Goal: Contribute content: Add original content to the website for others to see

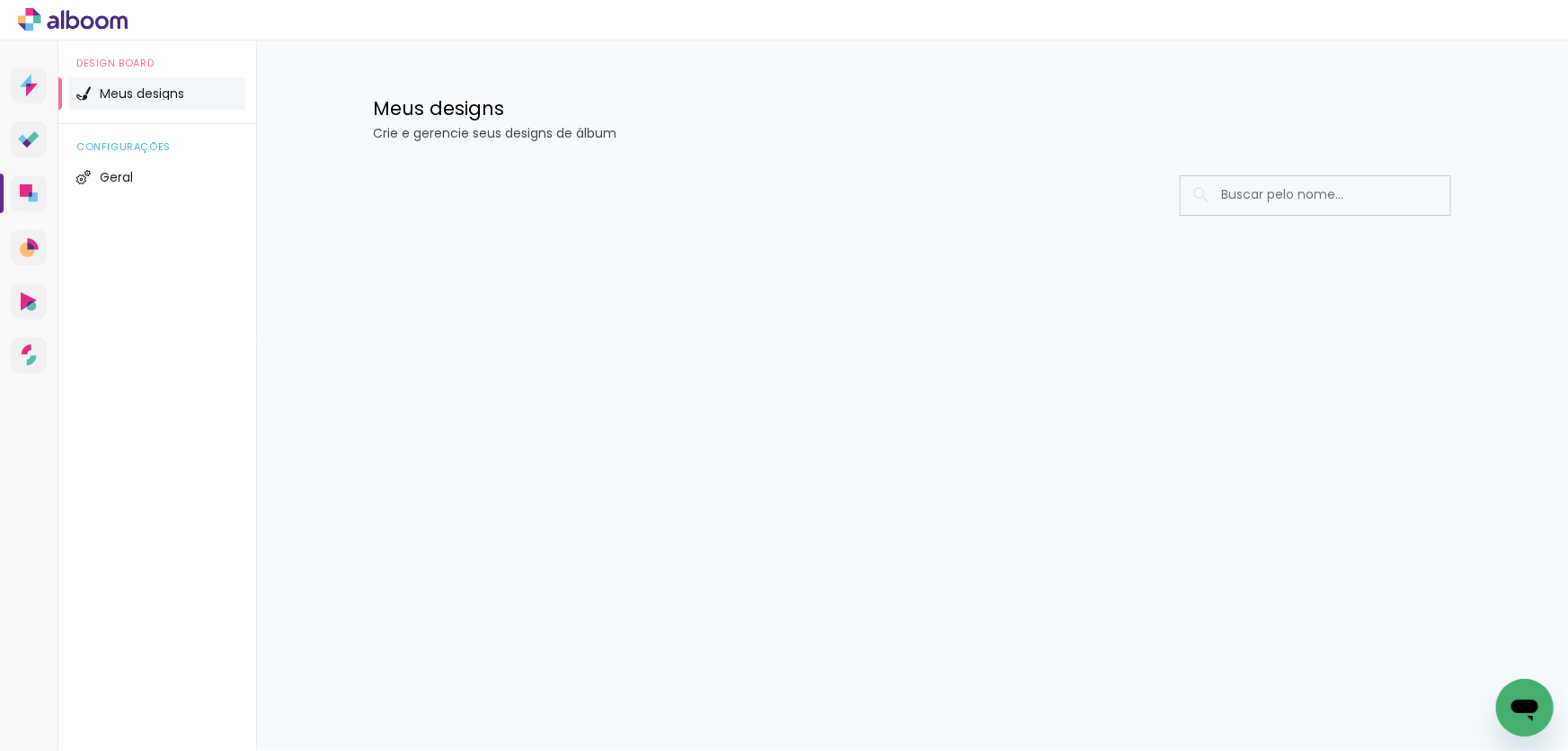
click at [740, 324] on div at bounding box center [912, 250] width 1168 height 185
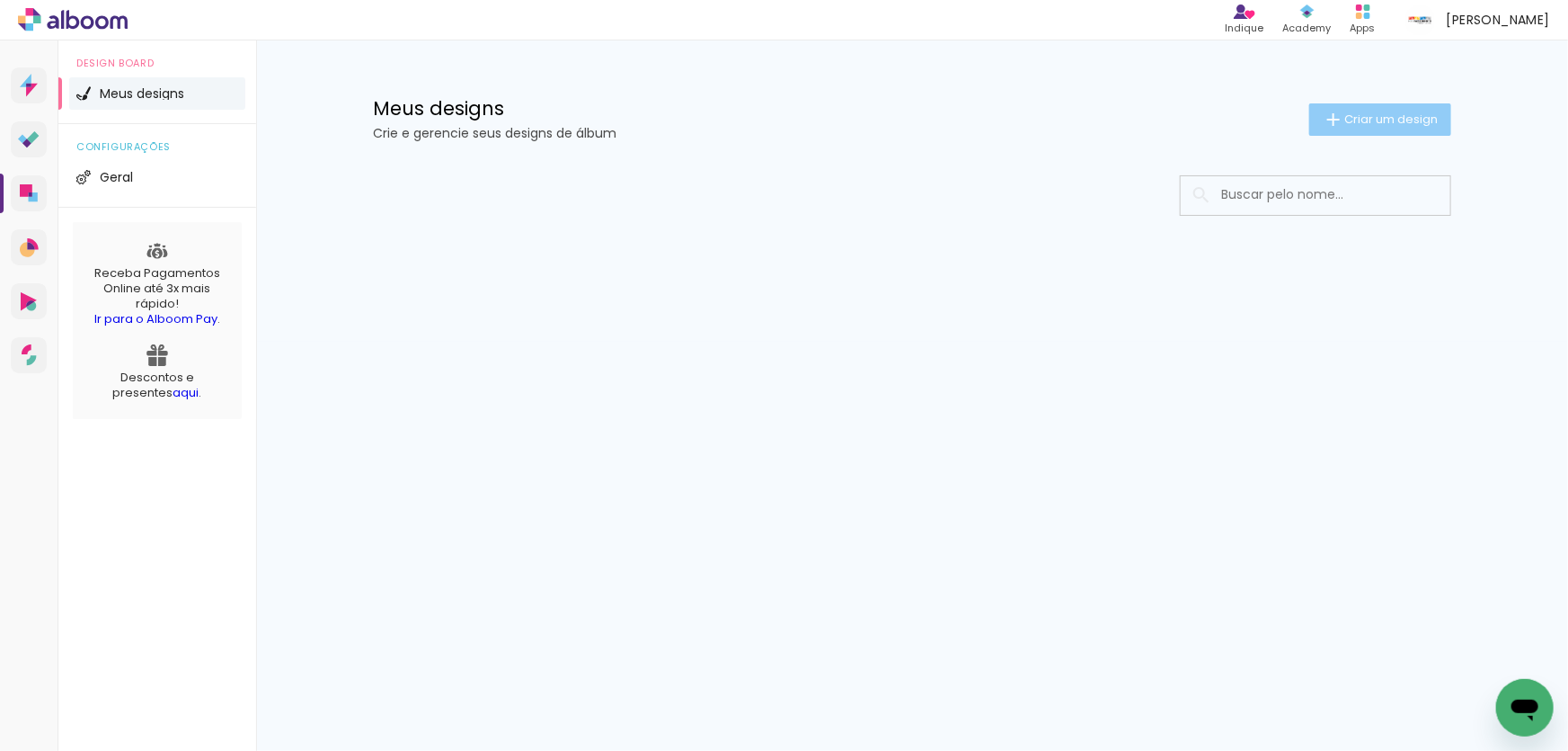
click at [1396, 113] on span "Criar um design" at bounding box center [1391, 119] width 94 height 12
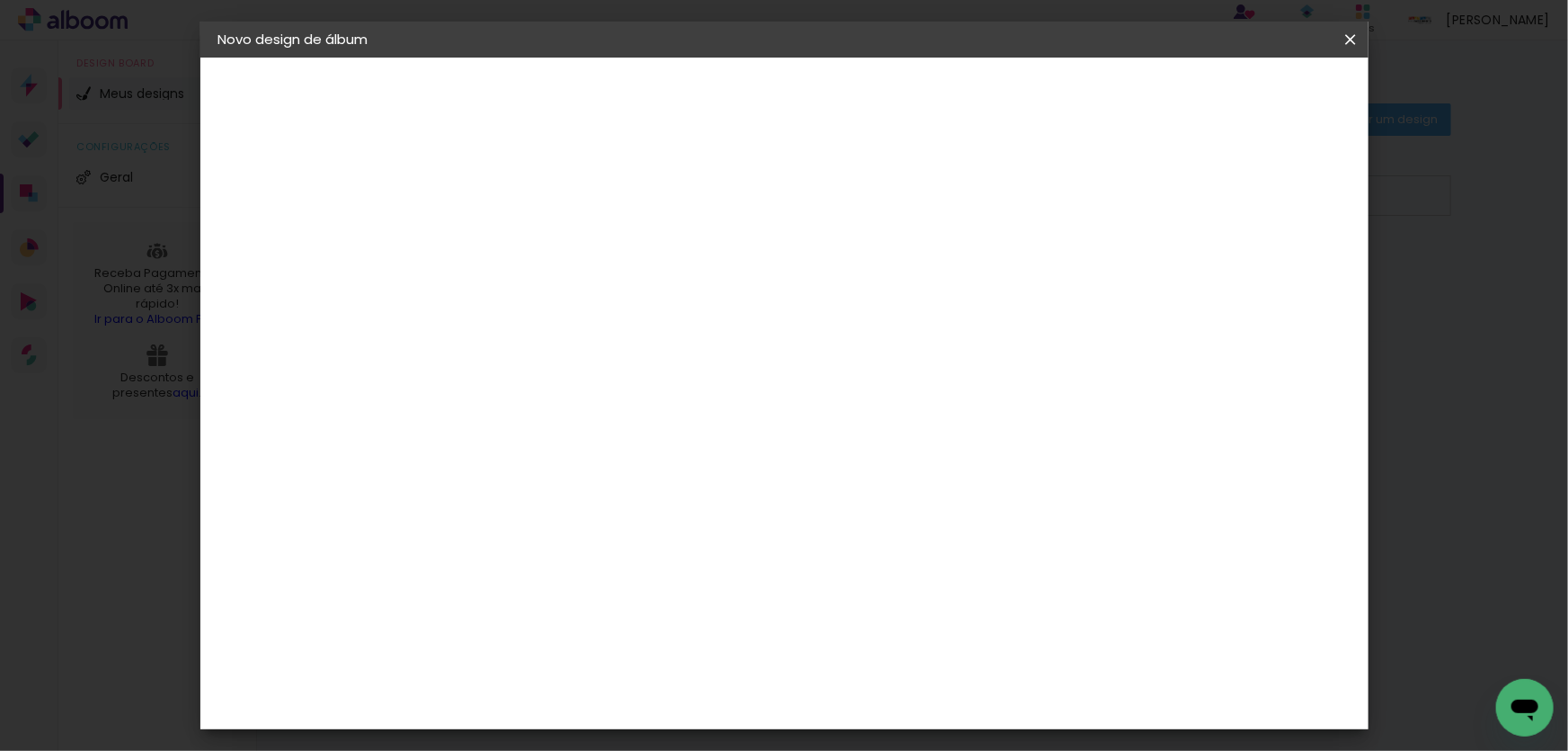
click at [512, 249] on input at bounding box center [512, 241] width 0 height 28
type input "[PERSON_NAME] - Ens Superior MED 101 UFAM - 30x40"
type paper-input "[PERSON_NAME] - Ens Superior MED 101 UFAM - 30x40"
click at [0, 0] on slot "Avançar" at bounding box center [0, 0] width 0 height 0
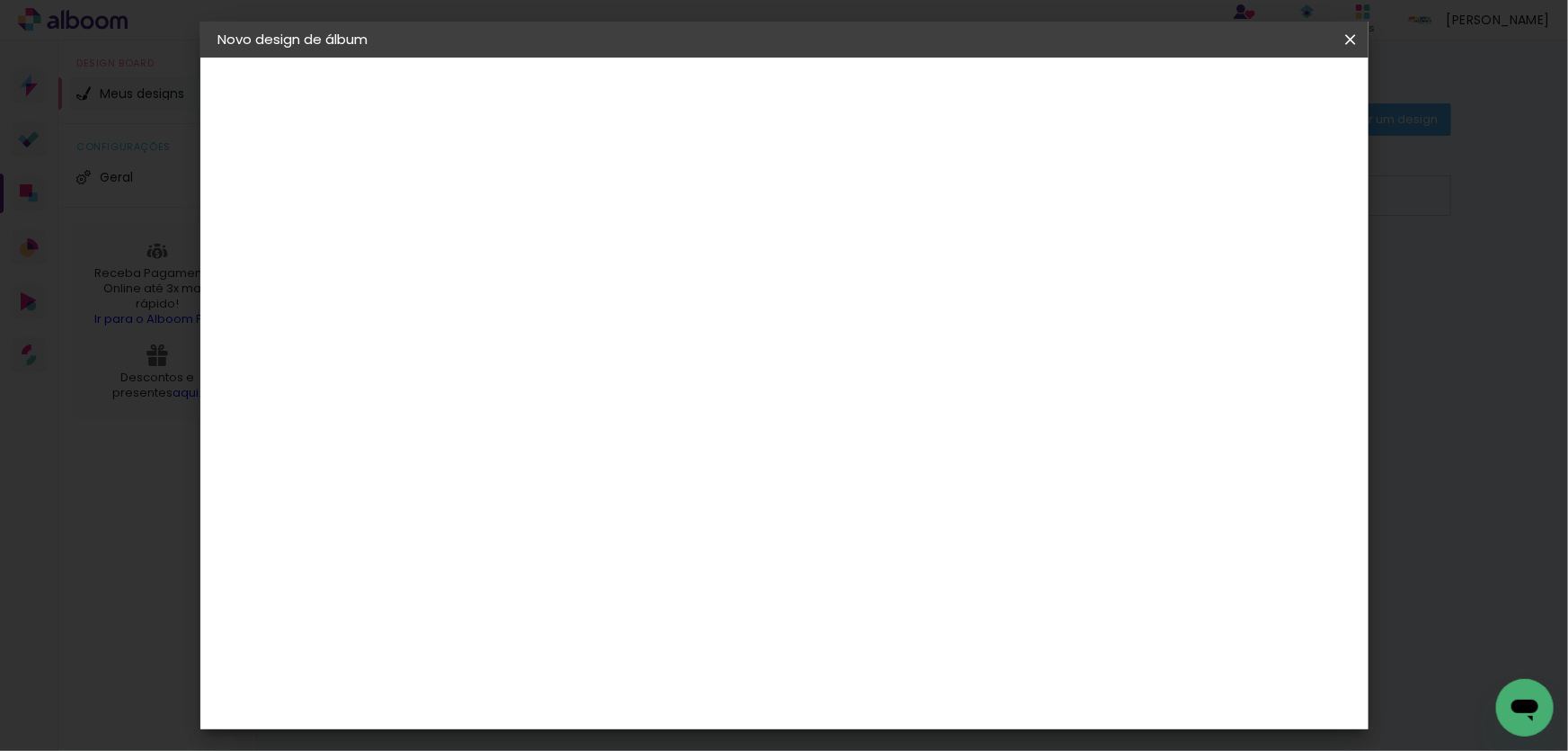
click at [801, 288] on paper-item "Tamanho Livre" at bounding box center [721, 273] width 160 height 40
click at [0, 0] on slot "Avançar" at bounding box center [0, 0] width 0 height 0
drag, startPoint x: 906, startPoint y: 340, endPoint x: 879, endPoint y: 340, distance: 27.0
click at [879, 340] on input "60" at bounding box center [884, 343] width 46 height 27
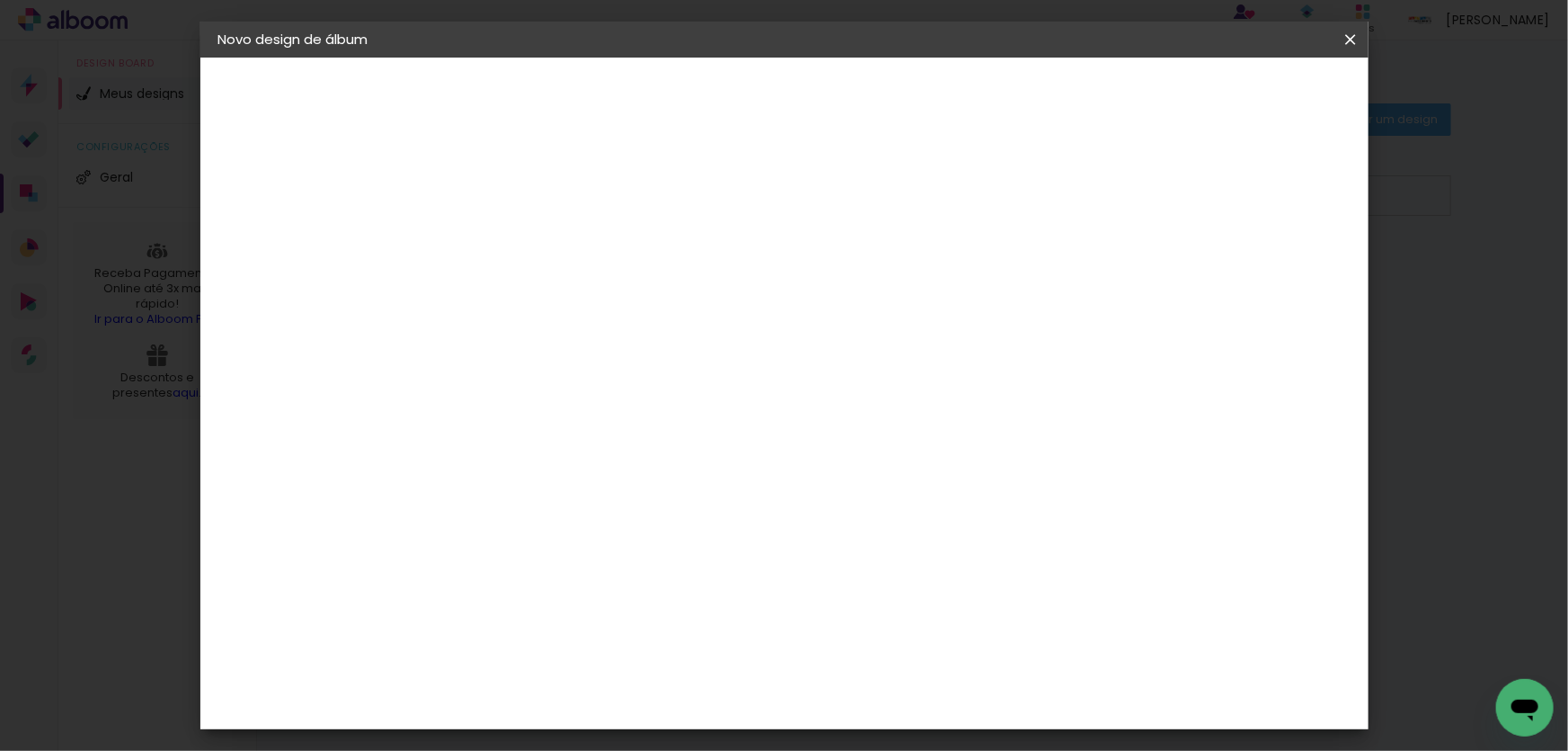
scroll to position [464, 0]
type input "81"
type paper-input "81"
click at [1257, 94] on paper-button "Iniciar design" at bounding box center [1198, 95] width 118 height 31
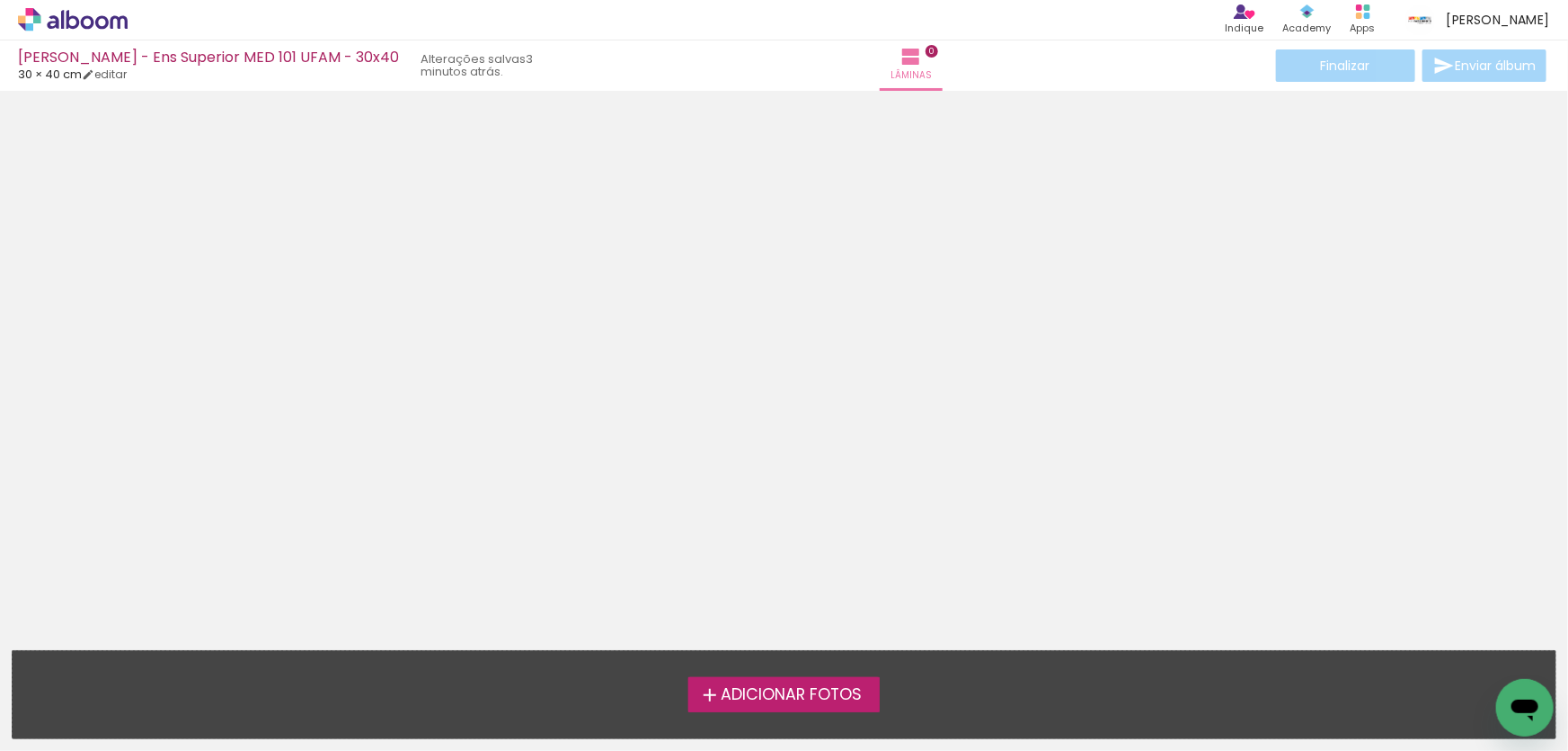
click at [827, 696] on span "Adicionar Fotos" at bounding box center [791, 694] width 141 height 16
click at [0, 0] on input "file" at bounding box center [0, 0] width 0 height 0
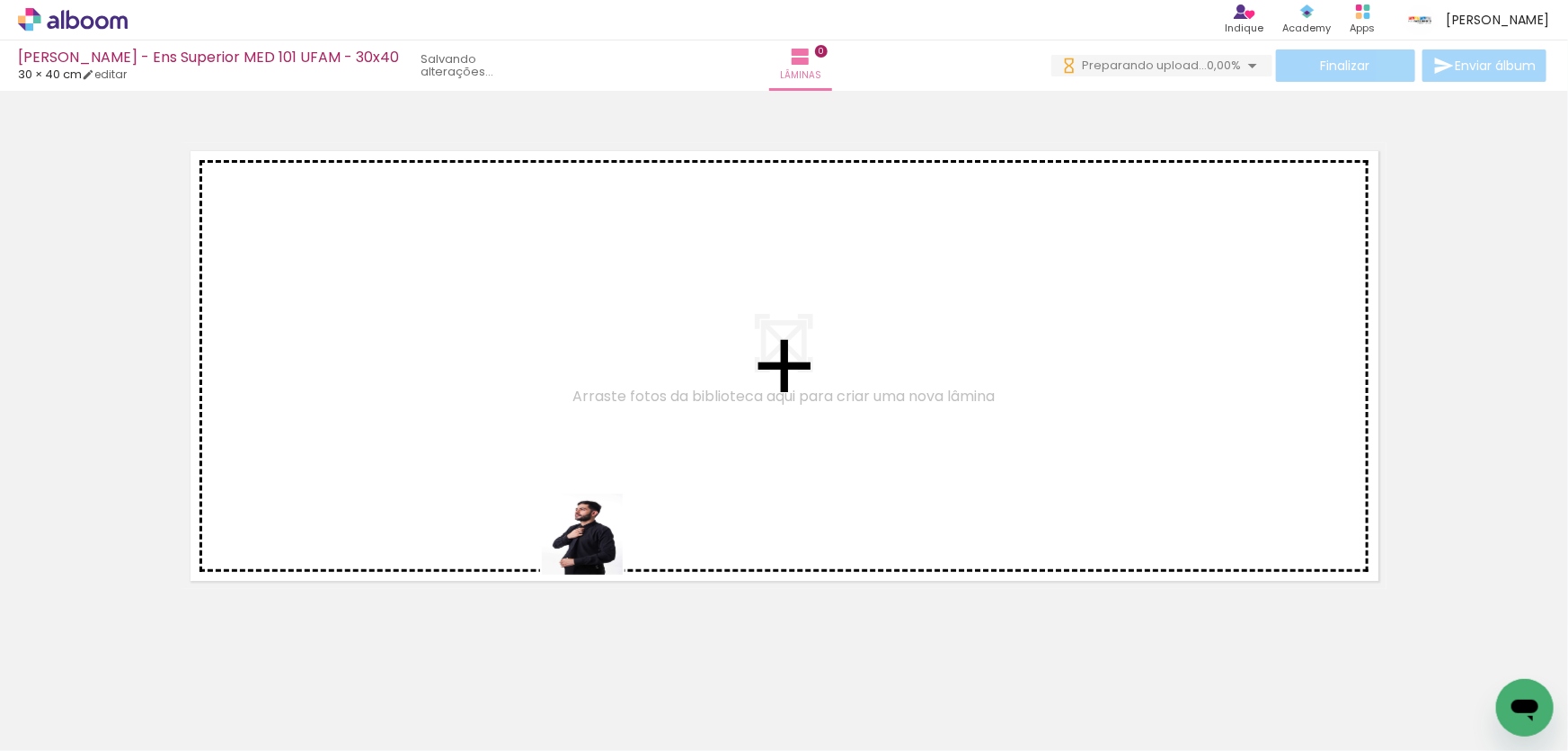
drag, startPoint x: 572, startPoint y: 690, endPoint x: 584, endPoint y: 528, distance: 162.4
click at [604, 515] on quentale-workspace at bounding box center [784, 375] width 1568 height 751
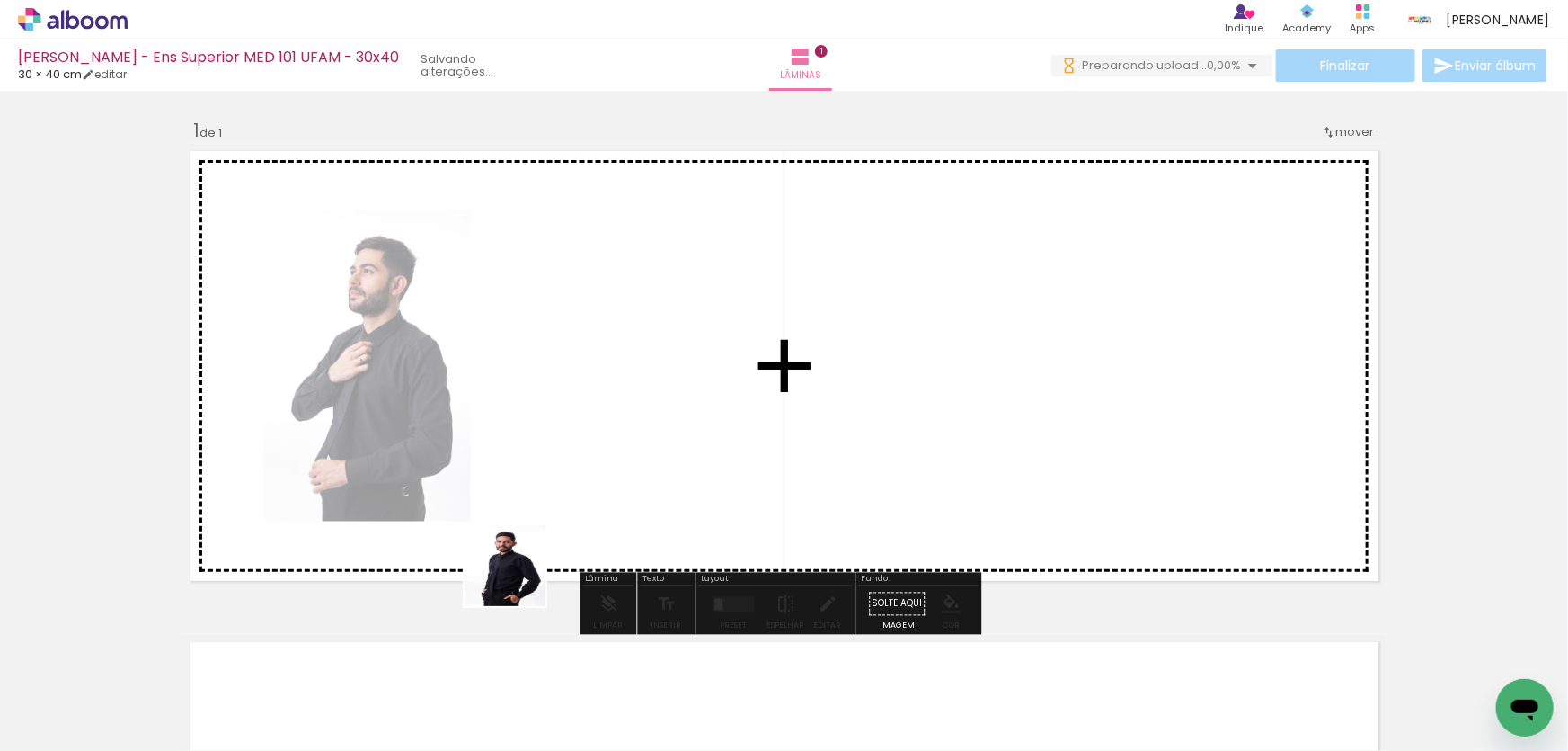
drag, startPoint x: 519, startPoint y: 579, endPoint x: 423, endPoint y: 656, distance: 123.1
click at [525, 555] on quentale-workspace at bounding box center [784, 375] width 1568 height 751
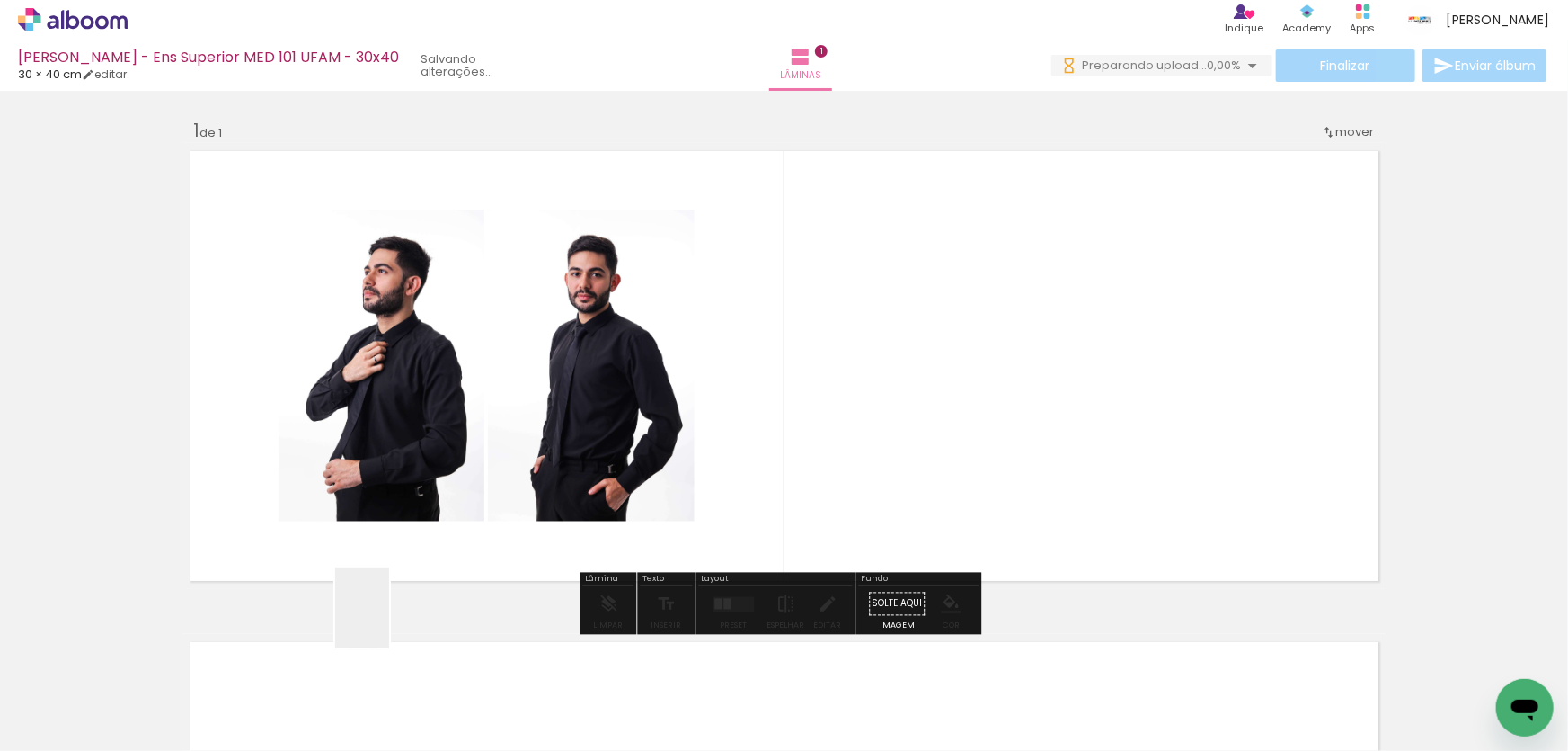
drag, startPoint x: 389, startPoint y: 621, endPoint x: 287, endPoint y: 703, distance: 130.9
click at [421, 547] on quentale-workspace at bounding box center [784, 375] width 1568 height 751
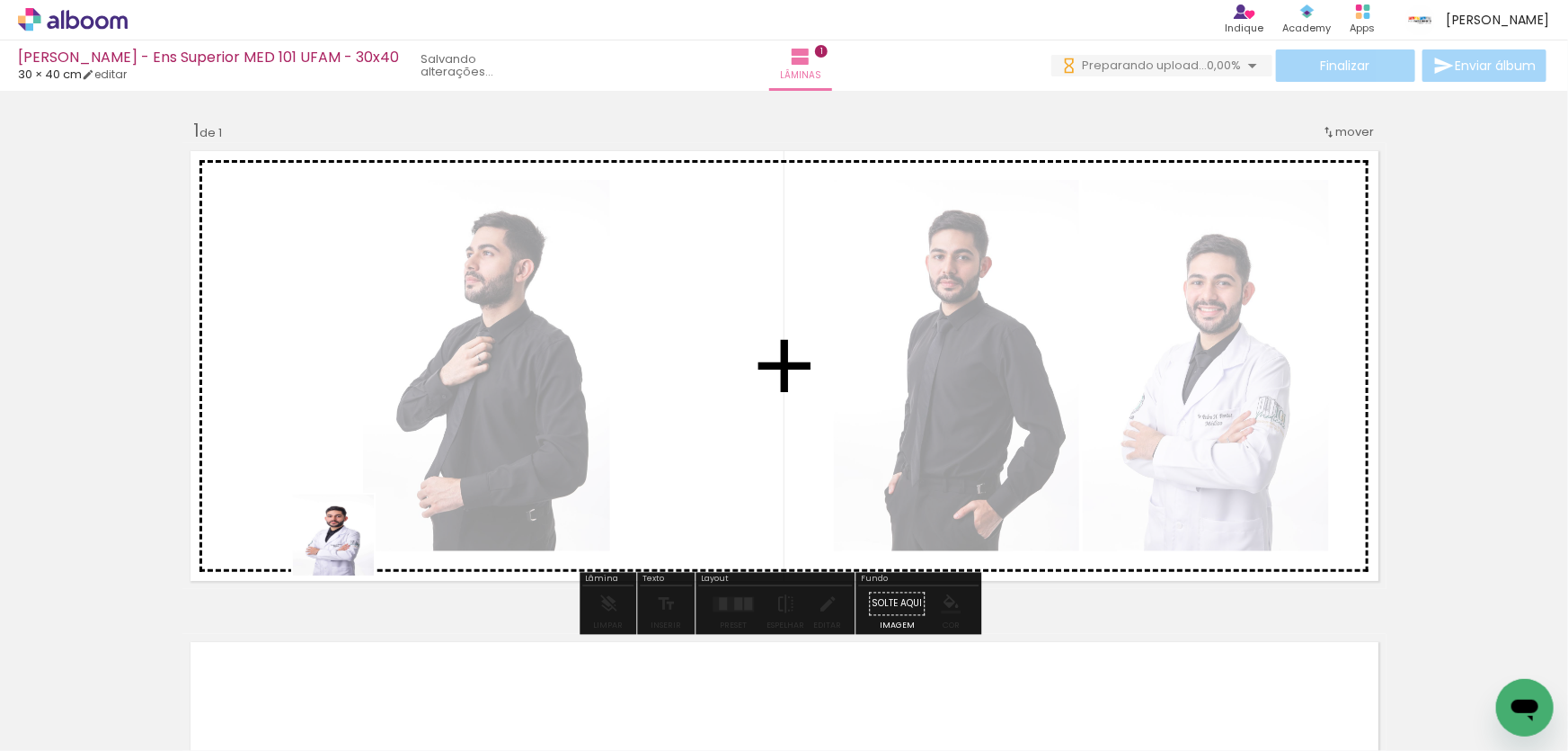
drag, startPoint x: 347, startPoint y: 549, endPoint x: 194, endPoint y: 686, distance: 205.4
click at [353, 534] on quentale-workspace at bounding box center [784, 375] width 1568 height 751
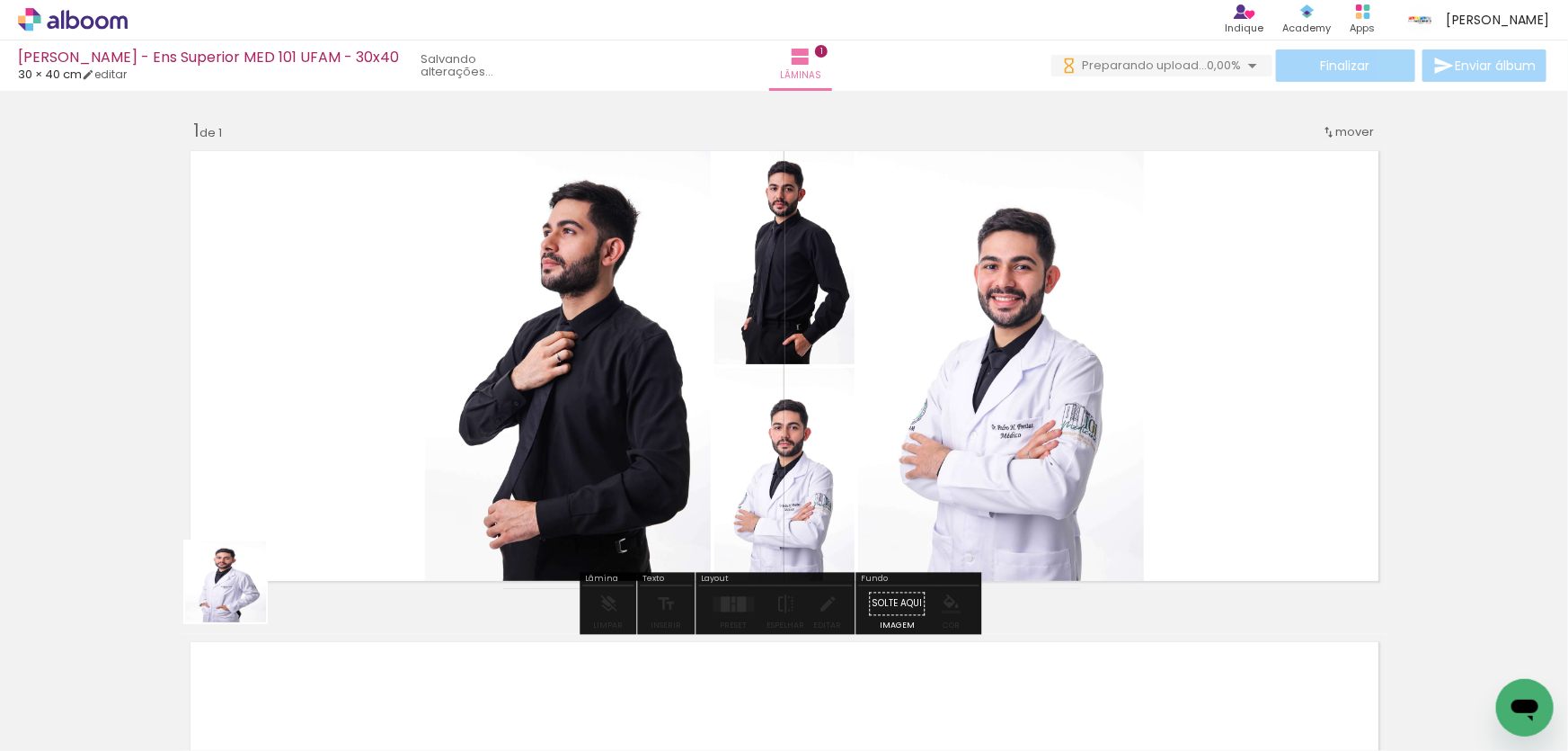
drag, startPoint x: 239, startPoint y: 595, endPoint x: 146, endPoint y: 654, distance: 110.1
click at [330, 508] on quentale-workspace at bounding box center [784, 375] width 1568 height 751
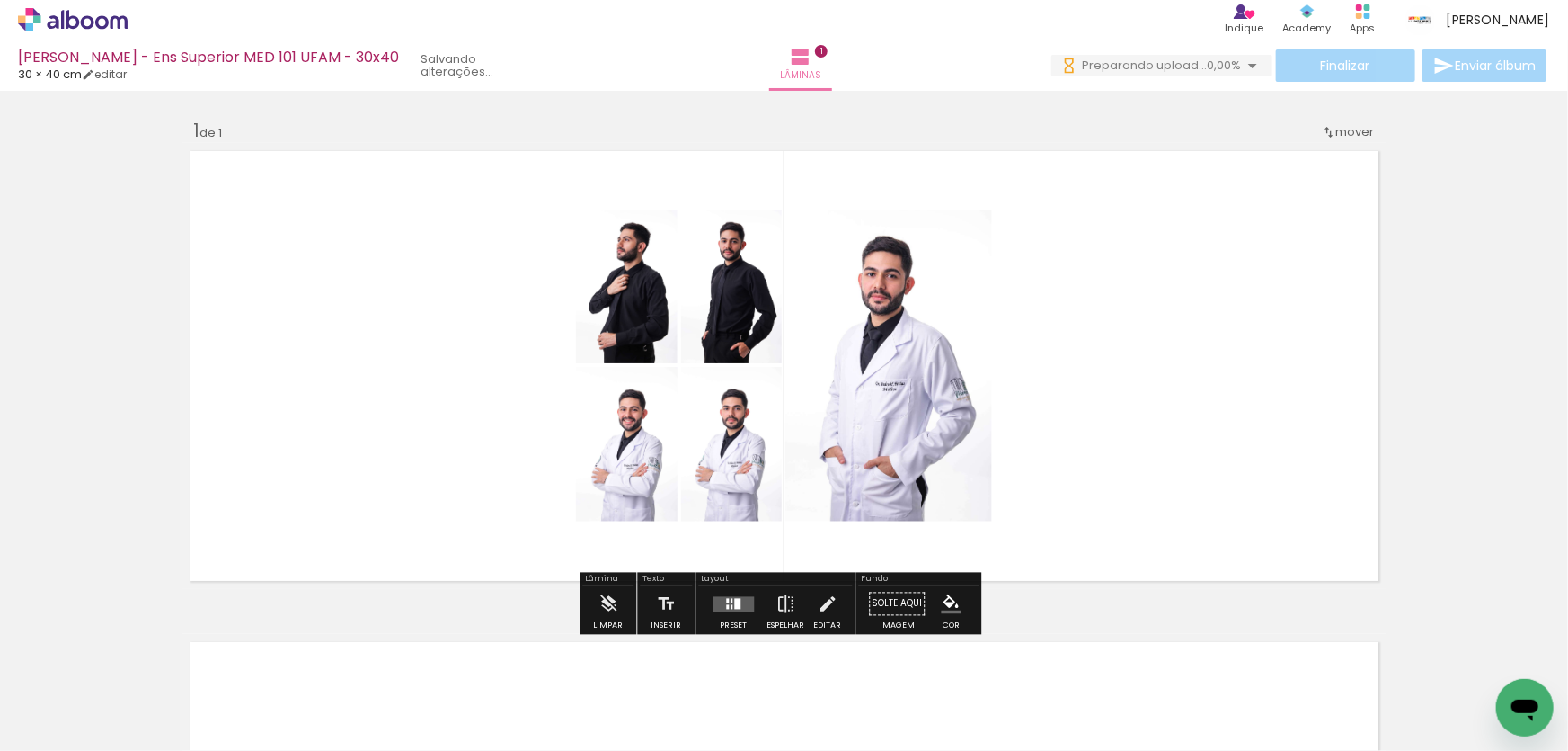
click at [56, 696] on input "Todas as fotos" at bounding box center [50, 696] width 69 height 15
click at [0, 0] on slot "Não utilizadas" at bounding box center [0, 0] width 0 height 0
type input "Não utilizadas"
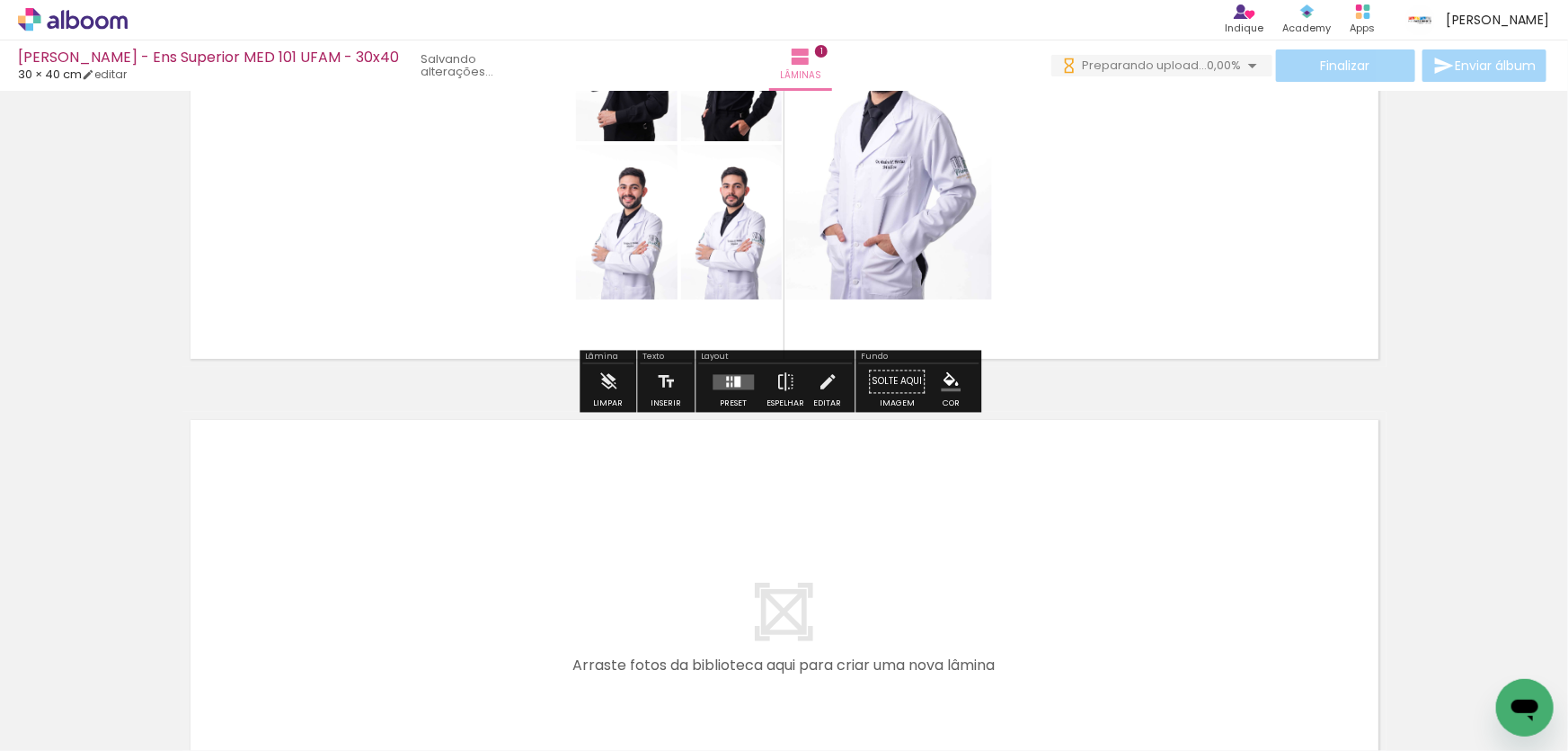
scroll to position [245, 0]
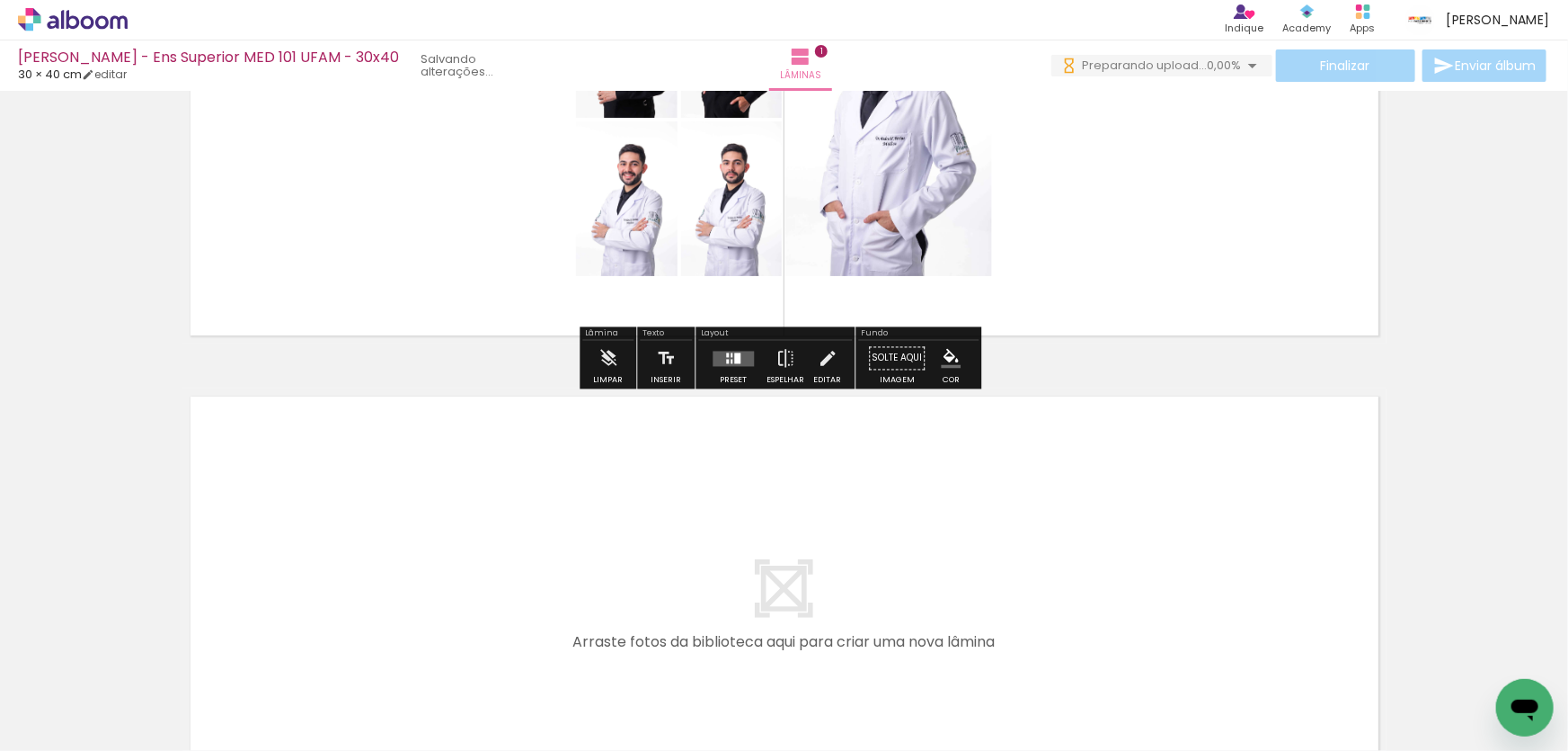
drag, startPoint x: 589, startPoint y: 676, endPoint x: 598, endPoint y: 554, distance: 122.3
click at [598, 554] on quentale-workspace at bounding box center [784, 375] width 1568 height 751
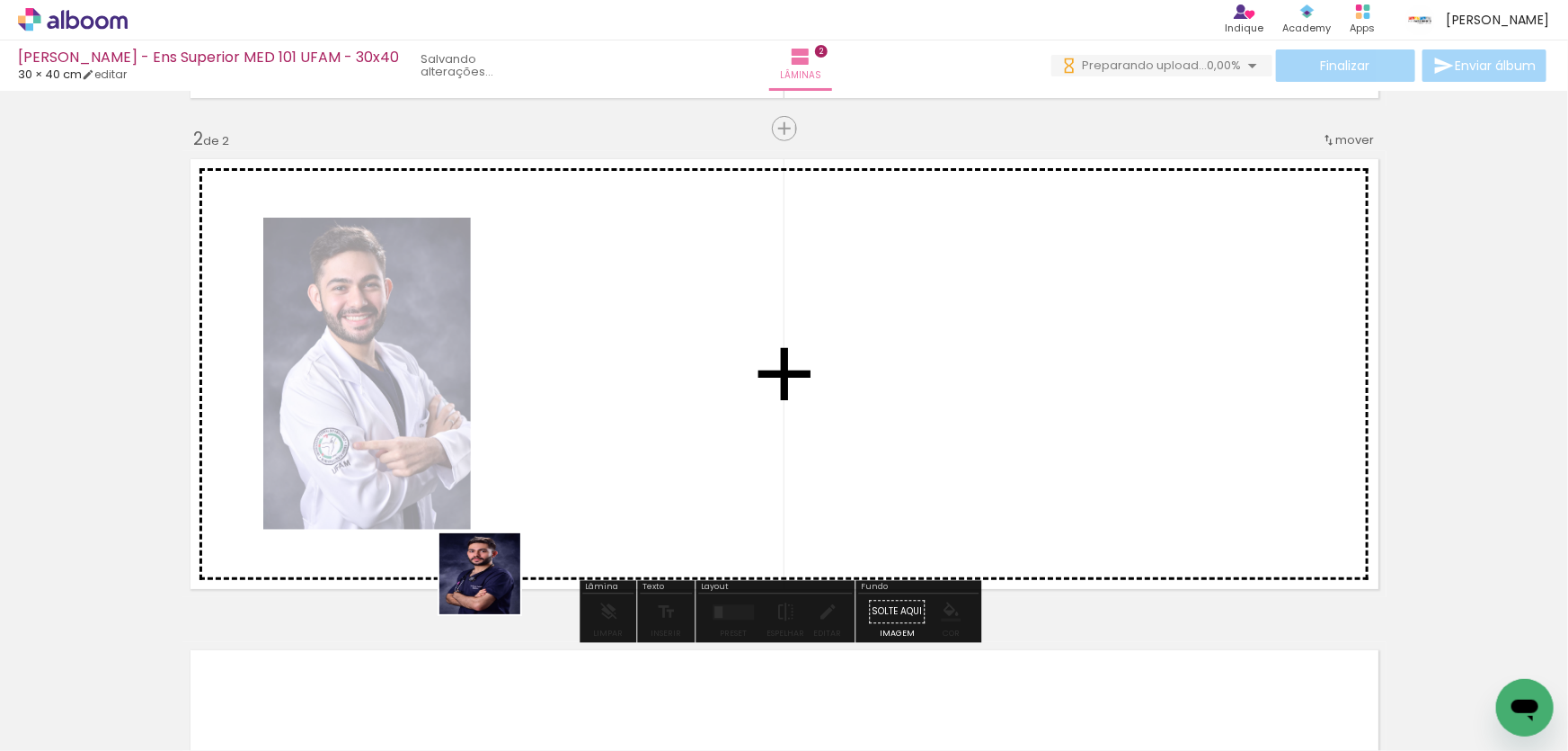
scroll to position [492, 0]
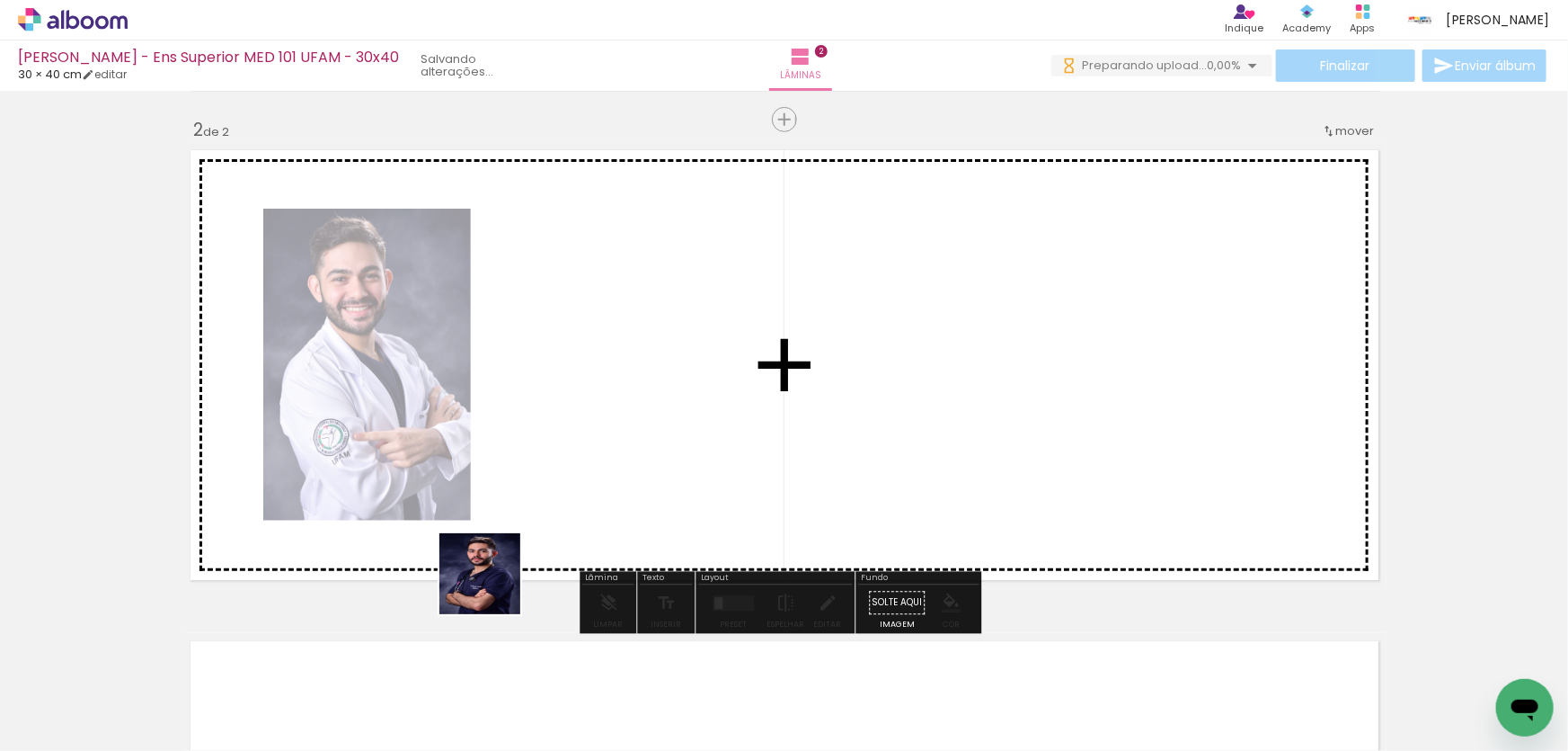
drag, startPoint x: 485, startPoint y: 642, endPoint x: 417, endPoint y: 654, distance: 69.1
click at [498, 557] on quentale-workspace at bounding box center [784, 375] width 1568 height 751
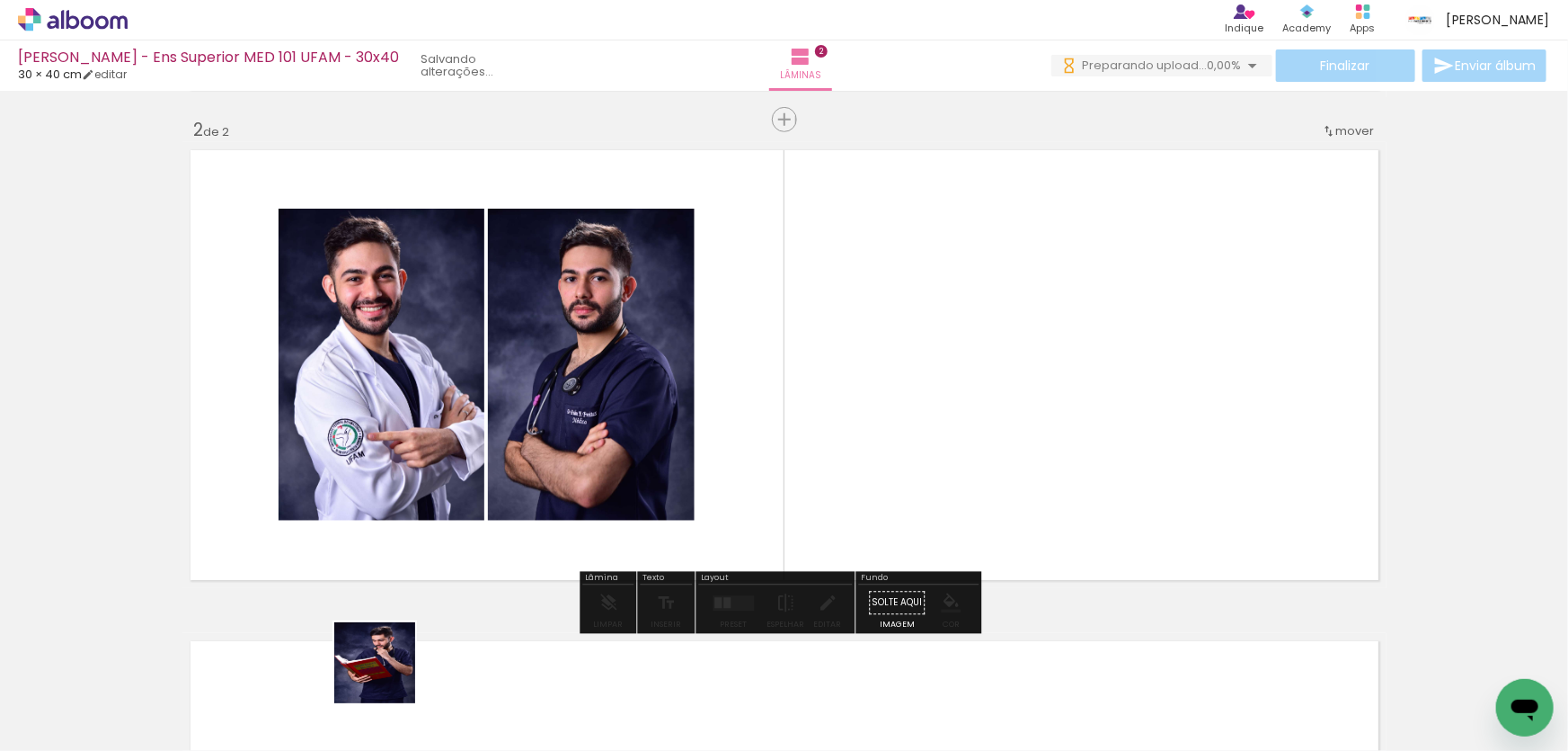
drag, startPoint x: 388, startPoint y: 676, endPoint x: 304, endPoint y: 681, distance: 84.1
click at [445, 548] on quentale-workspace at bounding box center [784, 375] width 1568 height 751
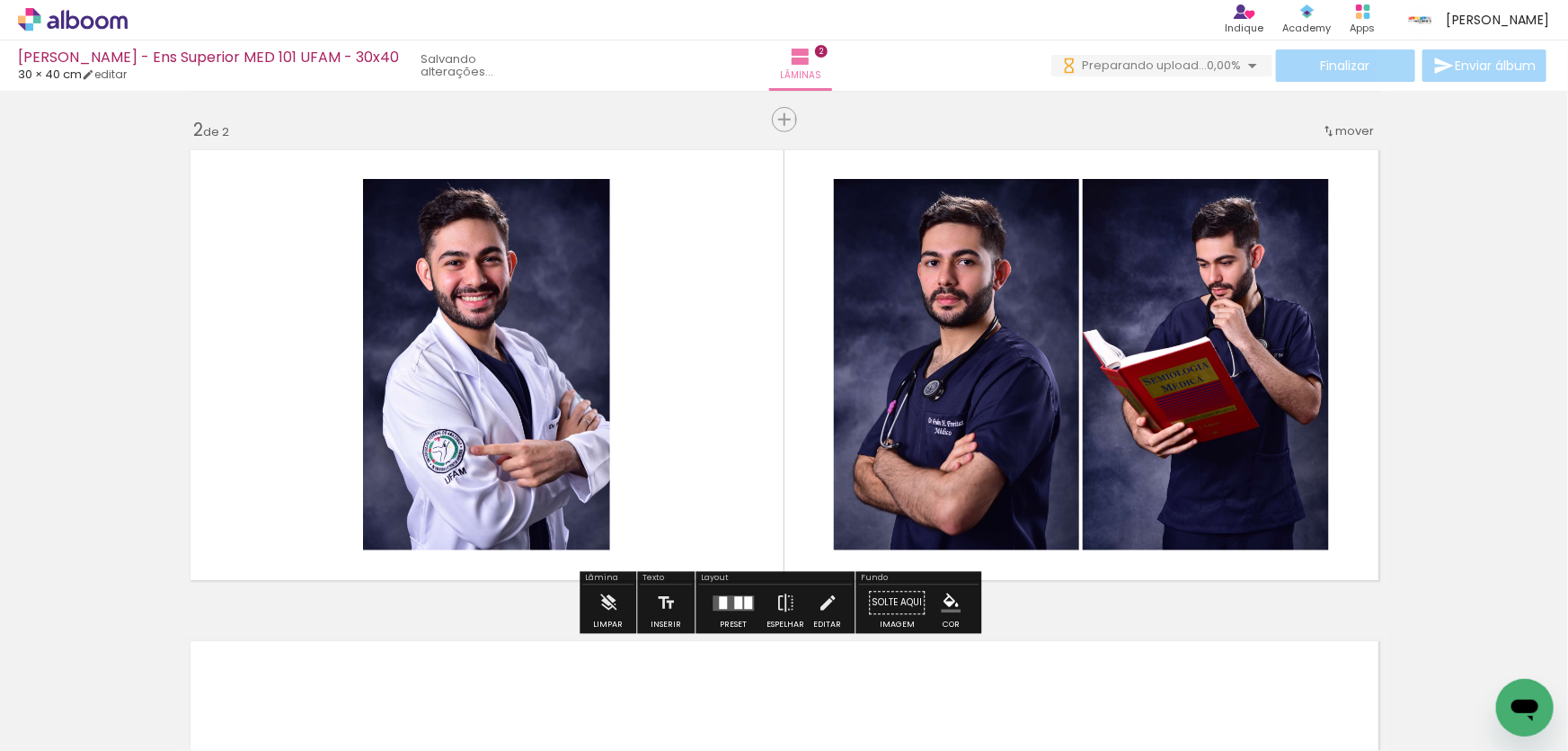
drag, startPoint x: 284, startPoint y: 693, endPoint x: 191, endPoint y: 684, distance: 93.4
click at [367, 549] on quentale-workspace at bounding box center [784, 375] width 1568 height 751
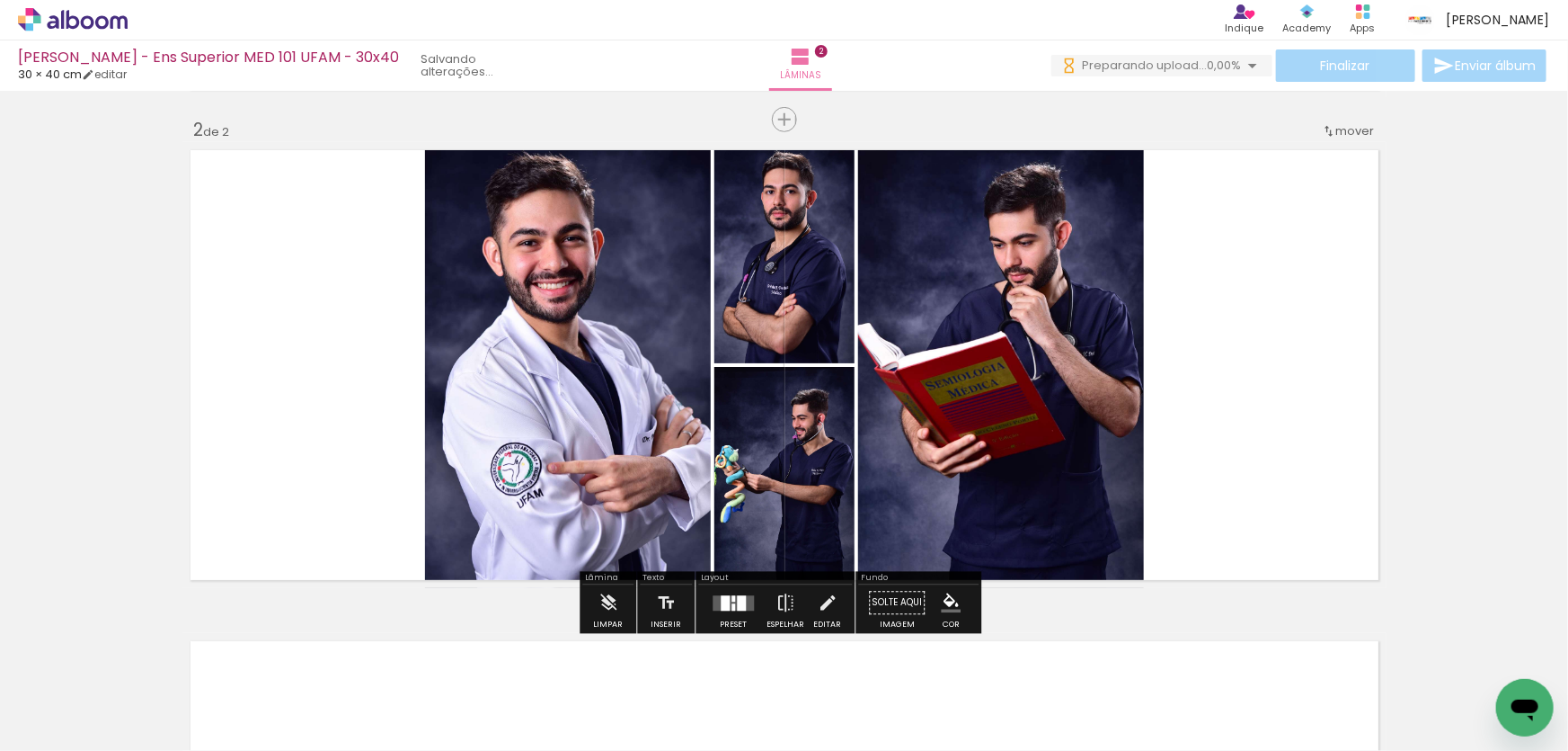
drag, startPoint x: 181, startPoint y: 683, endPoint x: 332, endPoint y: 506, distance: 232.7
click at [328, 508] on quentale-workspace at bounding box center [784, 375] width 1568 height 751
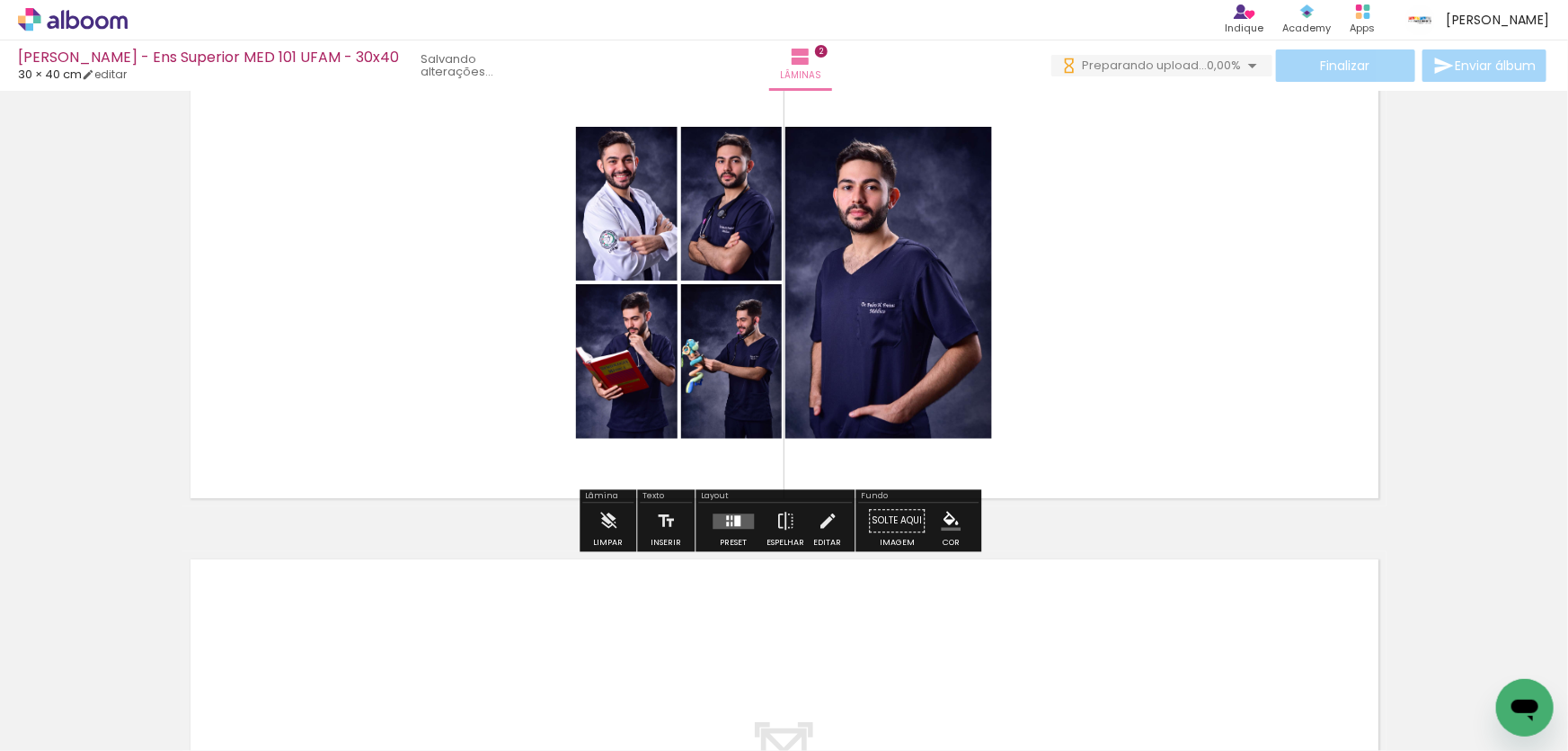
scroll to position [819, 0]
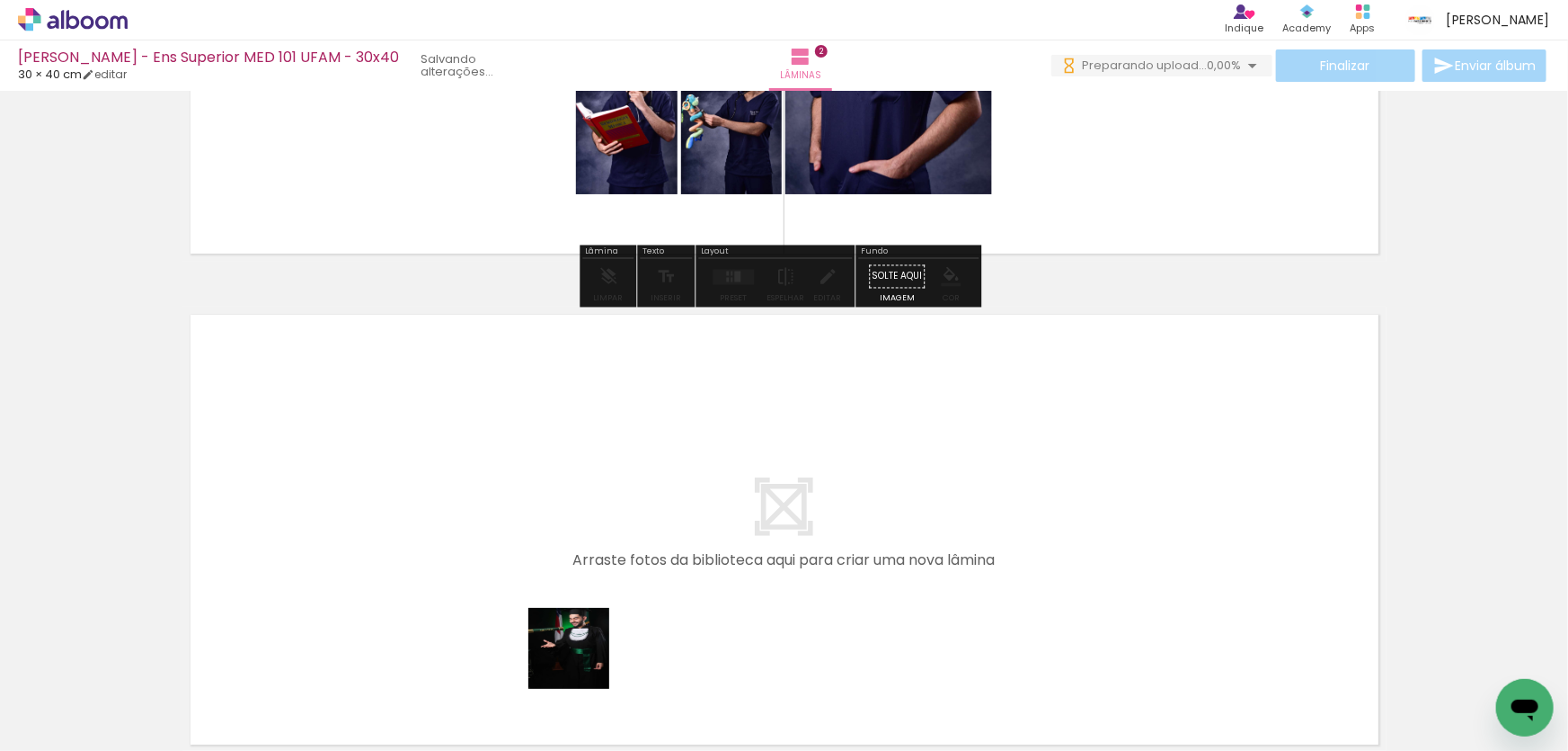
drag, startPoint x: 583, startPoint y: 662, endPoint x: 510, endPoint y: 685, distance: 76.5
click at [597, 588] on quentale-workspace at bounding box center [784, 375] width 1568 height 751
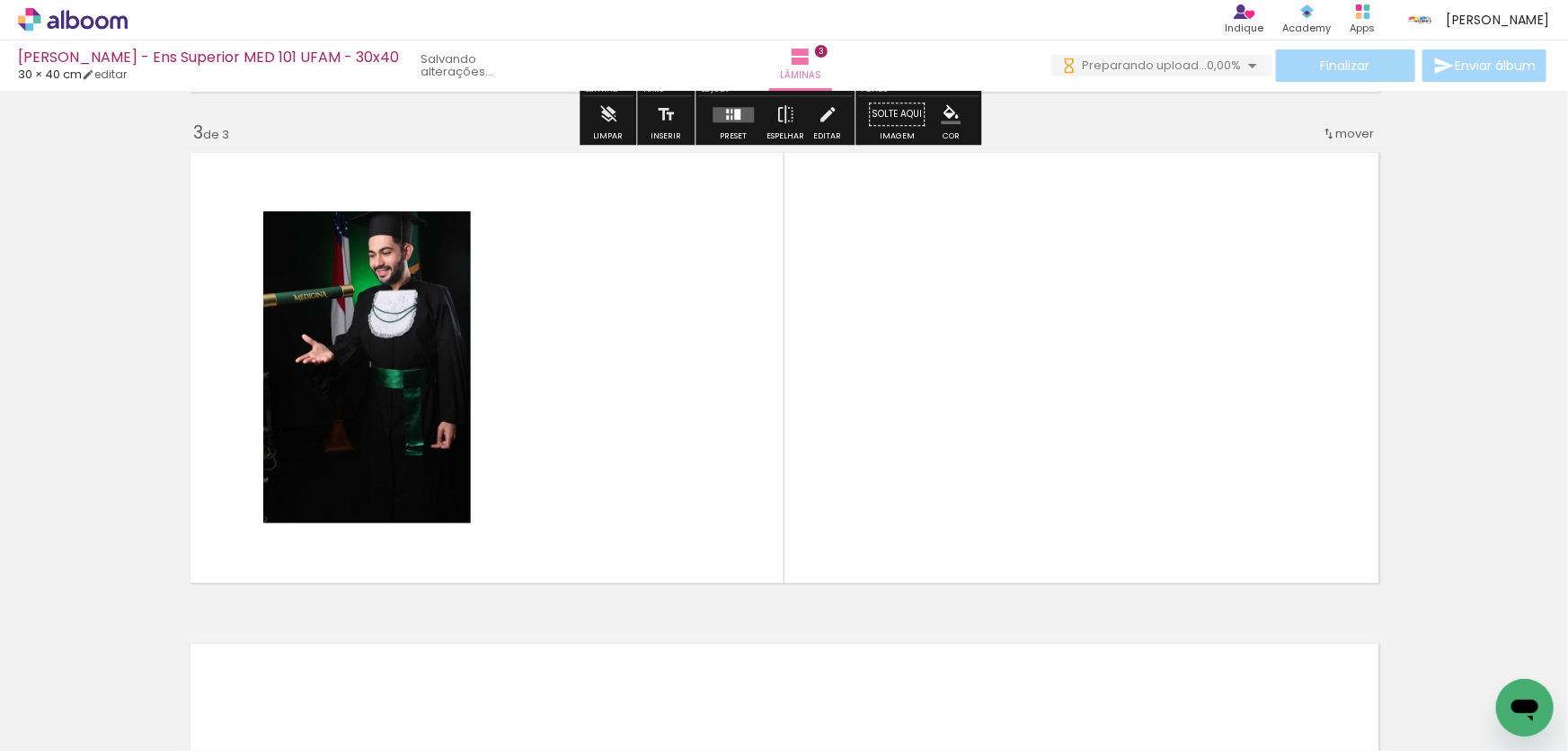
drag, startPoint x: 495, startPoint y: 693, endPoint x: 433, endPoint y: 639, distance: 82.2
click at [514, 561] on quentale-workspace at bounding box center [784, 375] width 1568 height 751
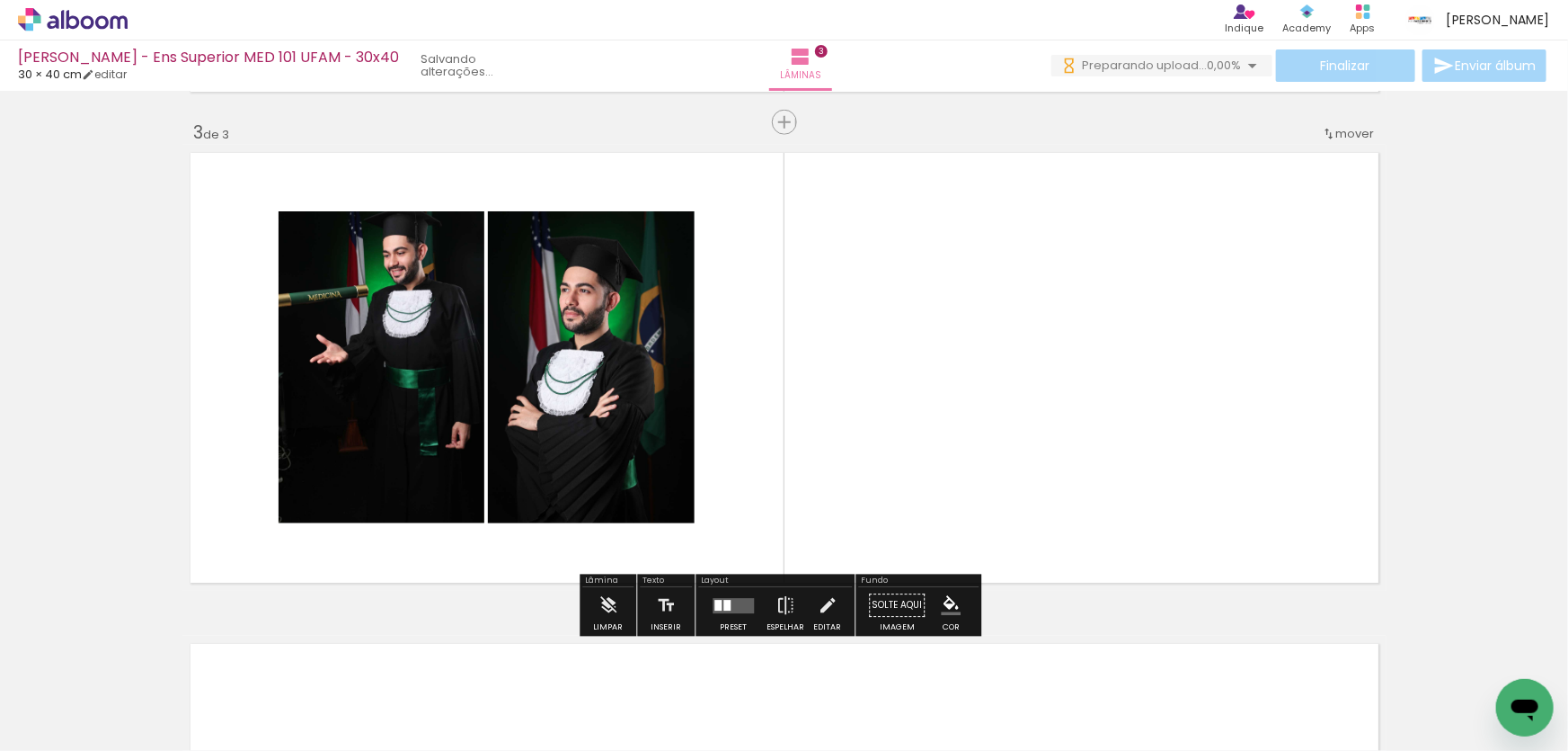
scroll to position [983, 0]
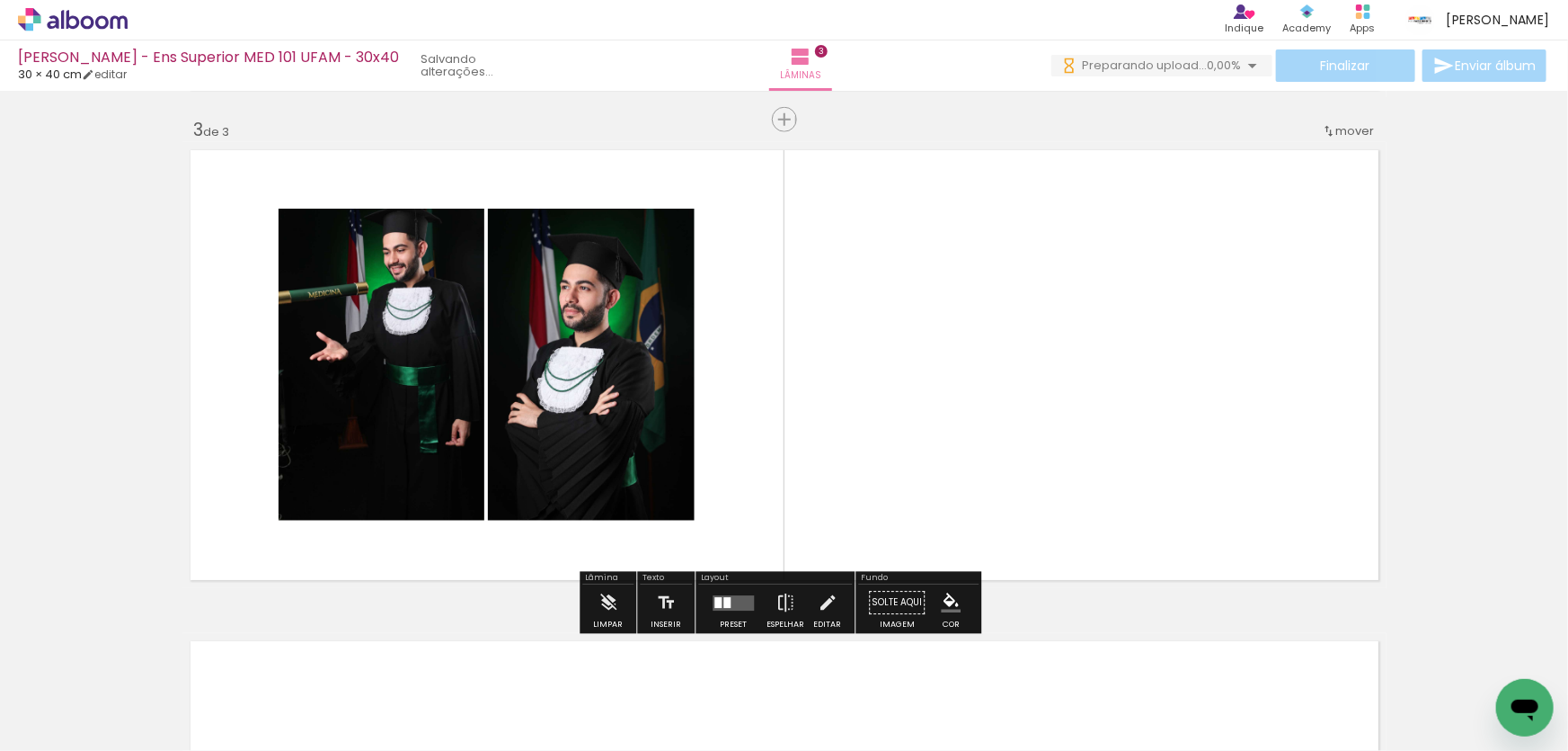
drag, startPoint x: 427, startPoint y: 561, endPoint x: 300, endPoint y: 682, distance: 175.4
click at [434, 550] on quentale-workspace at bounding box center [784, 375] width 1568 height 751
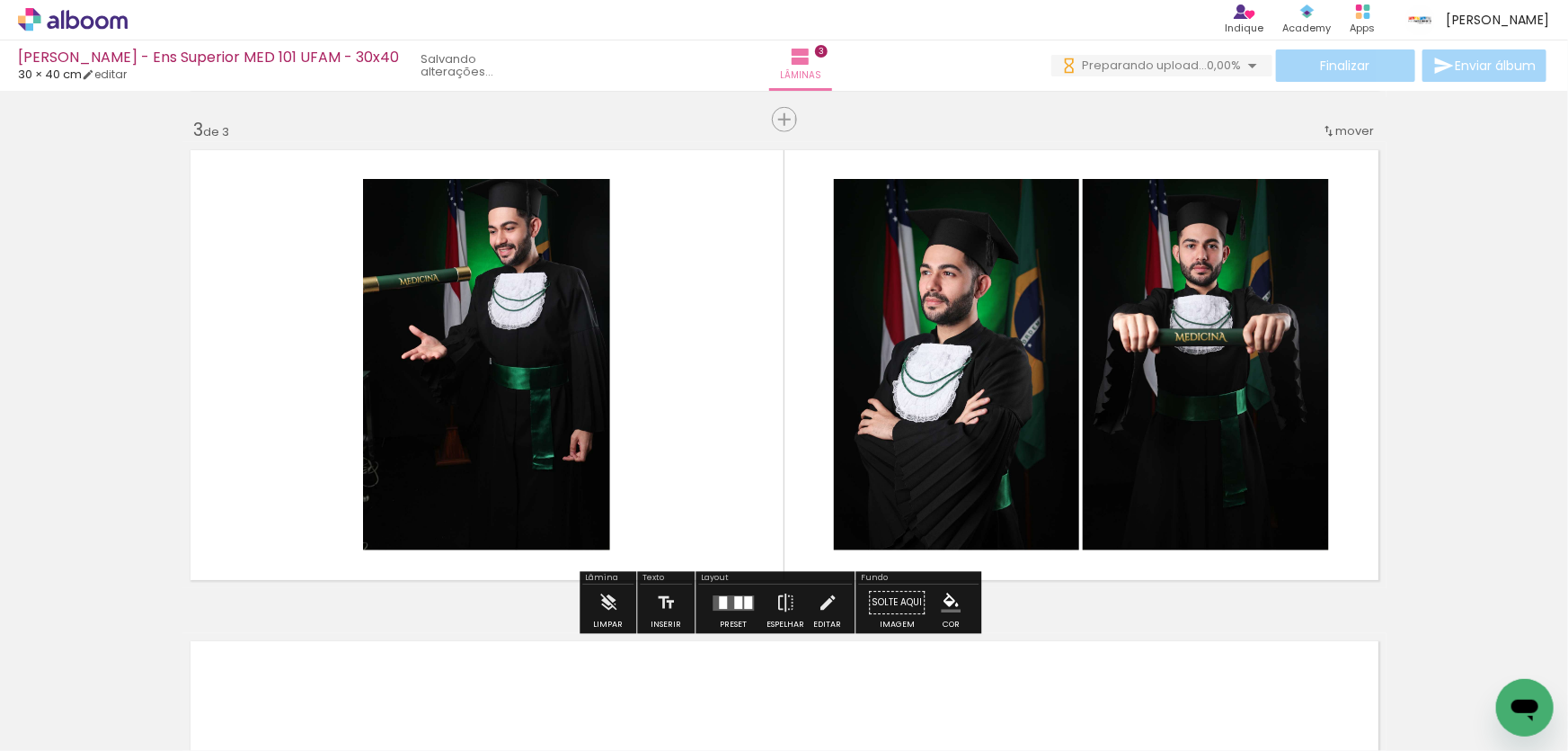
drag, startPoint x: 292, startPoint y: 681, endPoint x: 190, endPoint y: 682, distance: 102.0
click at [359, 553] on quentale-workspace at bounding box center [784, 375] width 1568 height 751
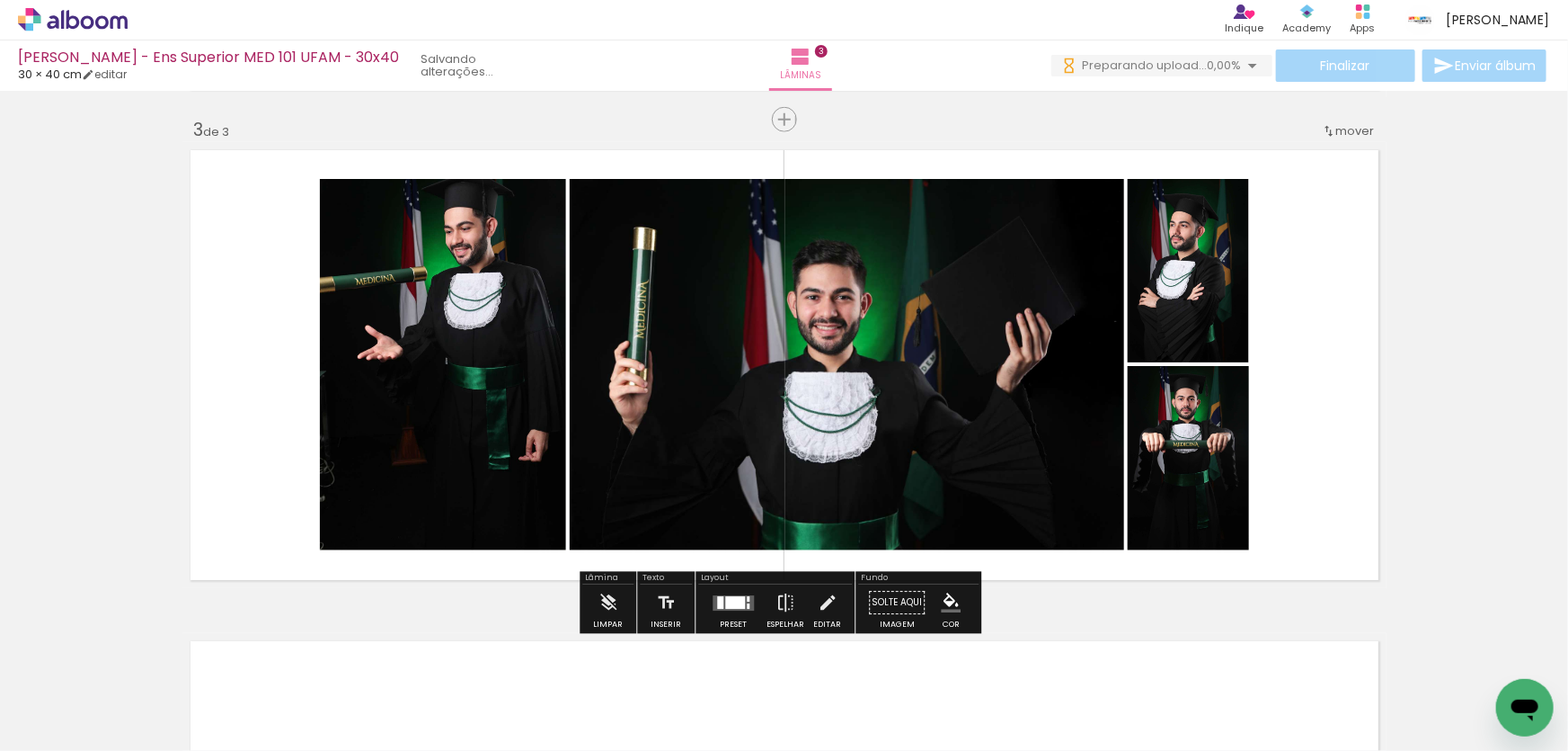
drag, startPoint x: 188, startPoint y: 664, endPoint x: 422, endPoint y: 512, distance: 279.0
click at [340, 532] on quentale-workspace at bounding box center [784, 375] width 1568 height 751
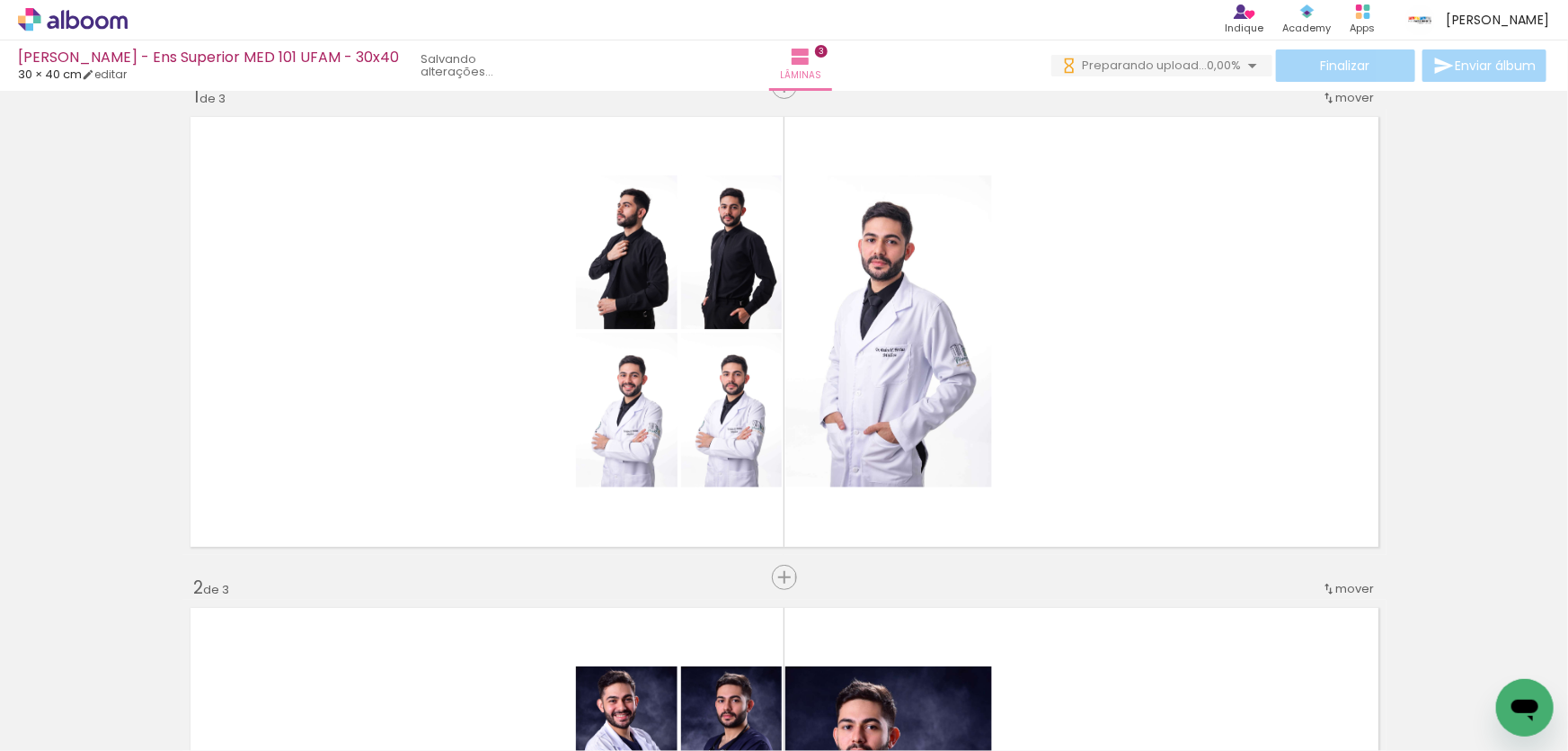
scroll to position [2, 0]
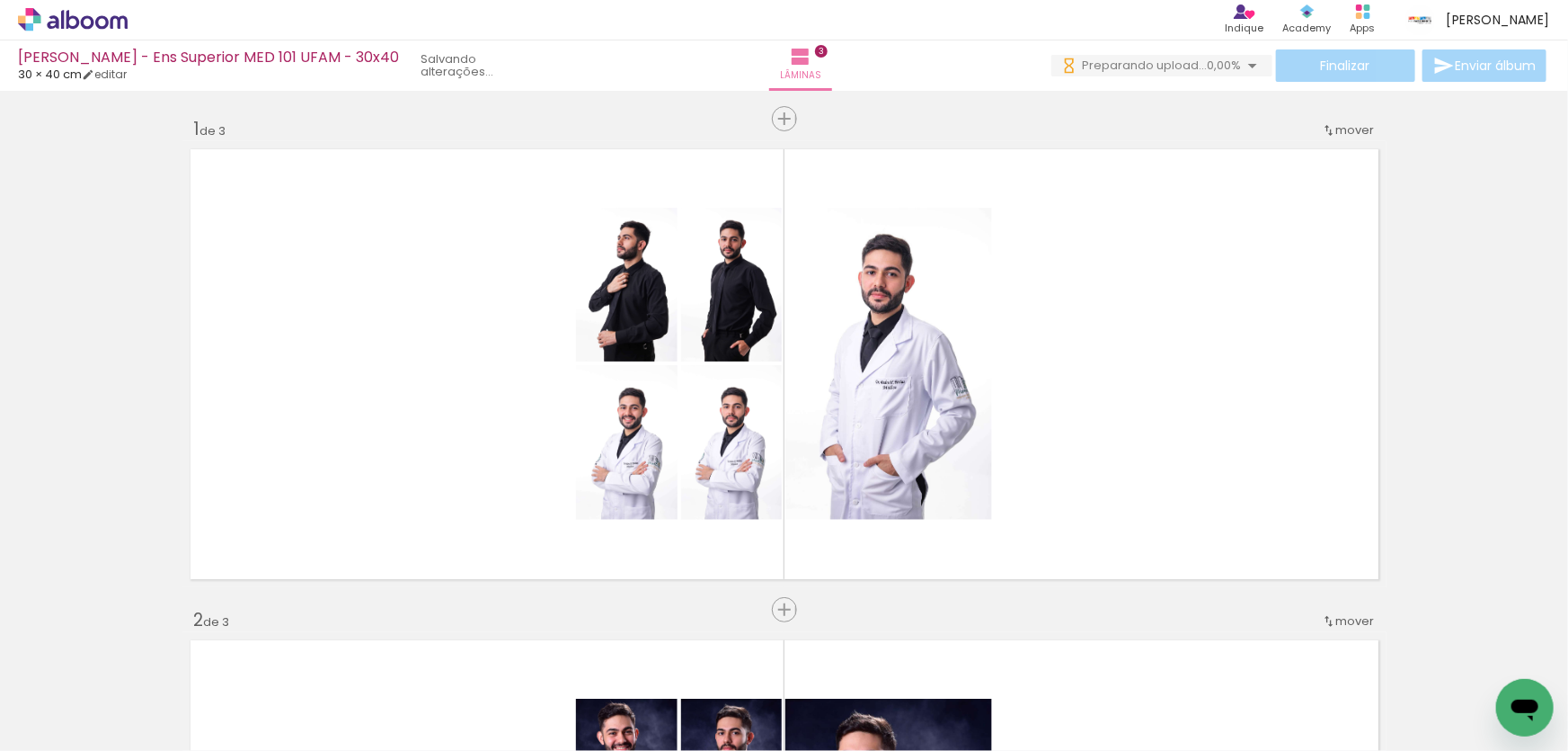
drag, startPoint x: 280, startPoint y: 681, endPoint x: 315, endPoint y: 615, distance: 74.7
click at [358, 557] on quentale-workspace at bounding box center [784, 375] width 1568 height 751
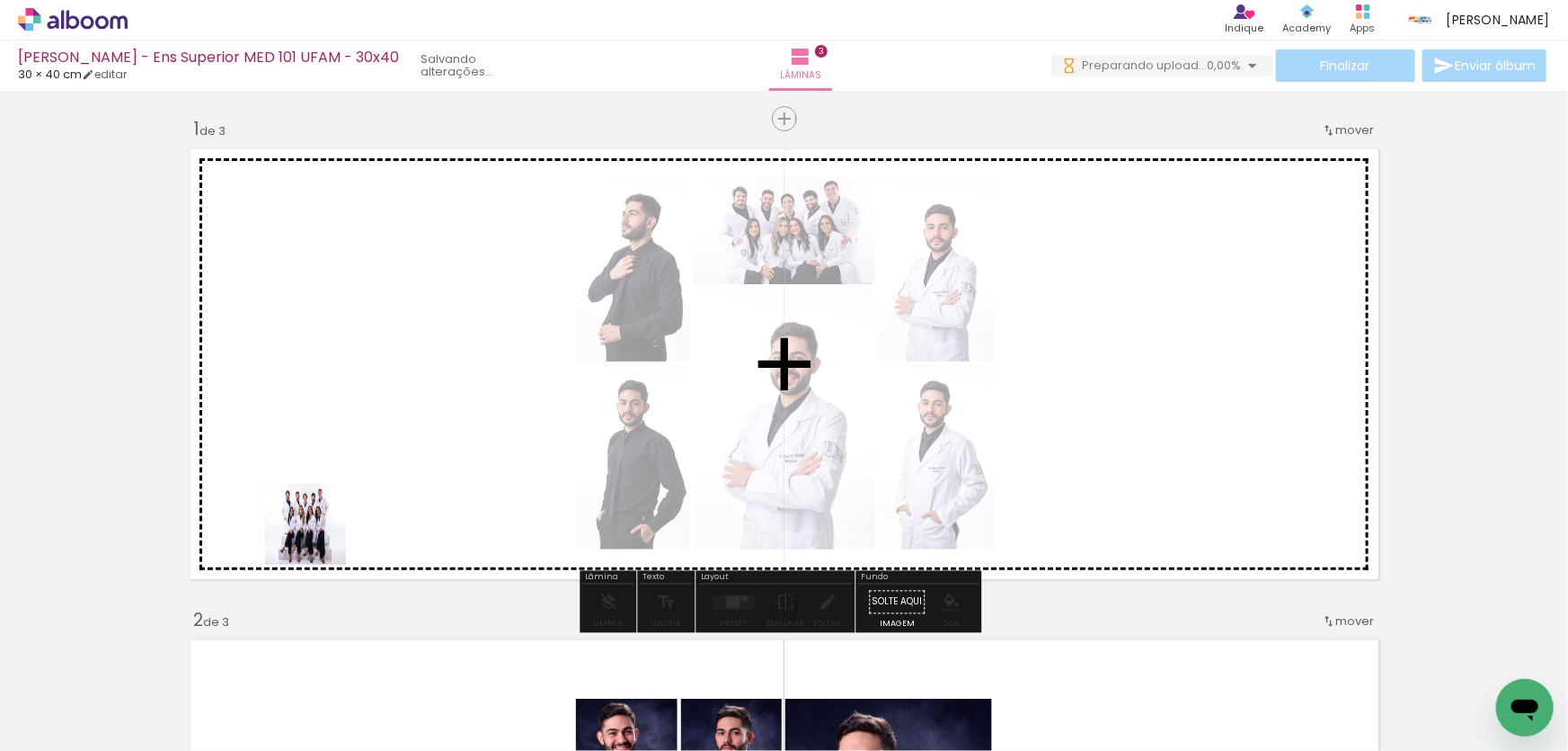
drag, startPoint x: 185, startPoint y: 684, endPoint x: 321, endPoint y: 537, distance: 200.3
click at [321, 537] on quentale-workspace at bounding box center [784, 375] width 1568 height 751
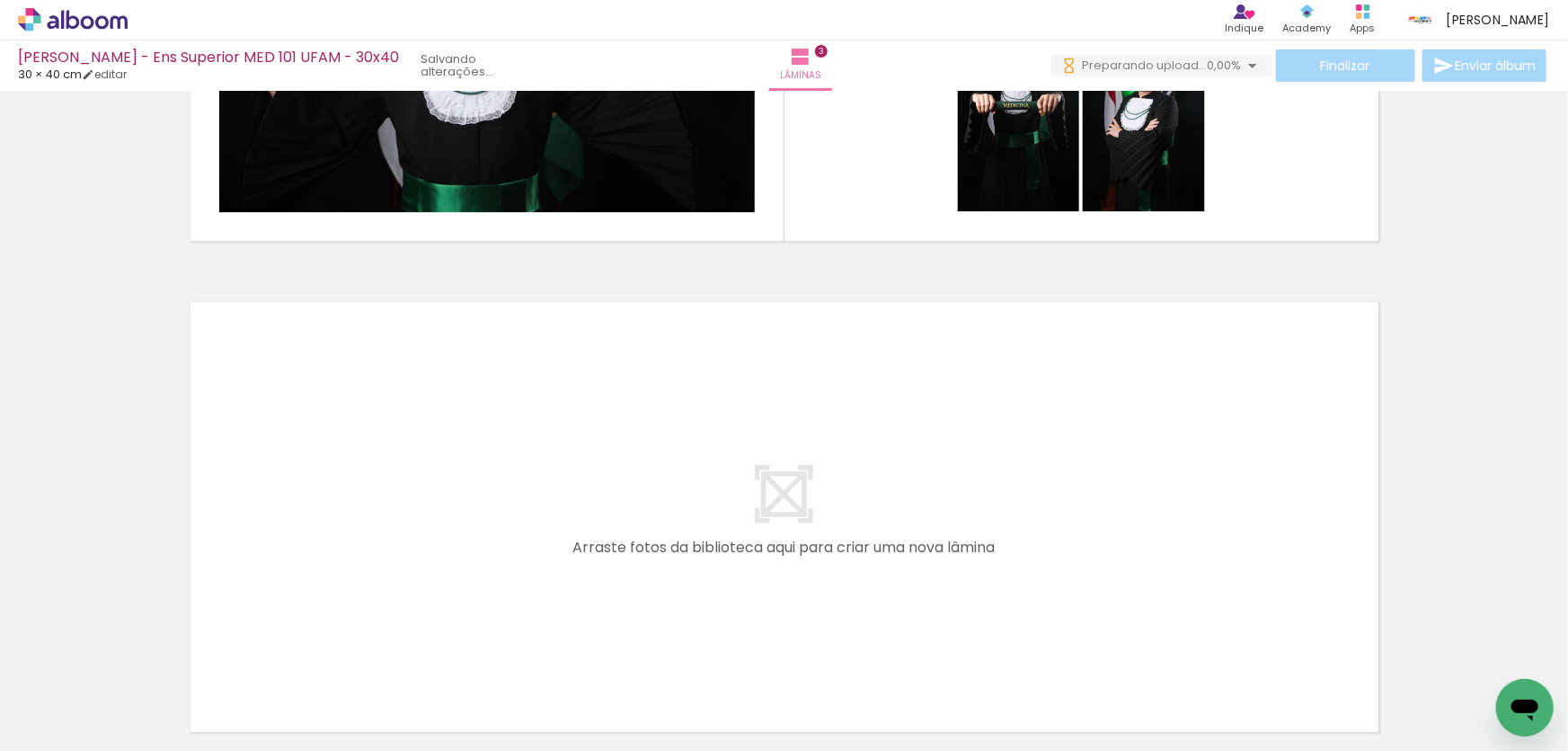
drag, startPoint x: 677, startPoint y: 703, endPoint x: 609, endPoint y: 651, distance: 85.6
click at [688, 590] on quentale-workspace at bounding box center [784, 375] width 1568 height 751
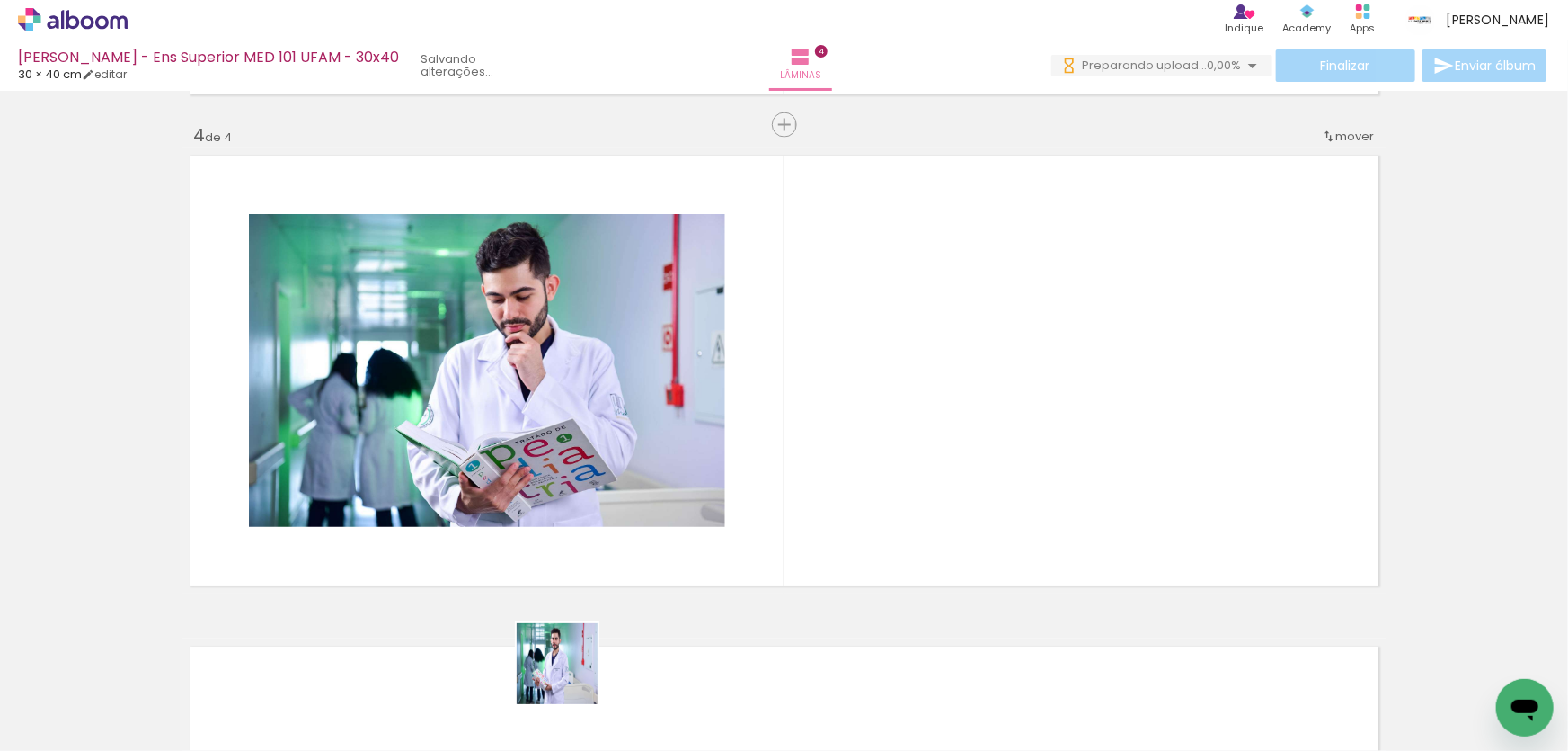
drag, startPoint x: 571, startPoint y: 677, endPoint x: 566, endPoint y: 602, distance: 75.2
click at [585, 585] on quentale-workspace at bounding box center [784, 375] width 1568 height 751
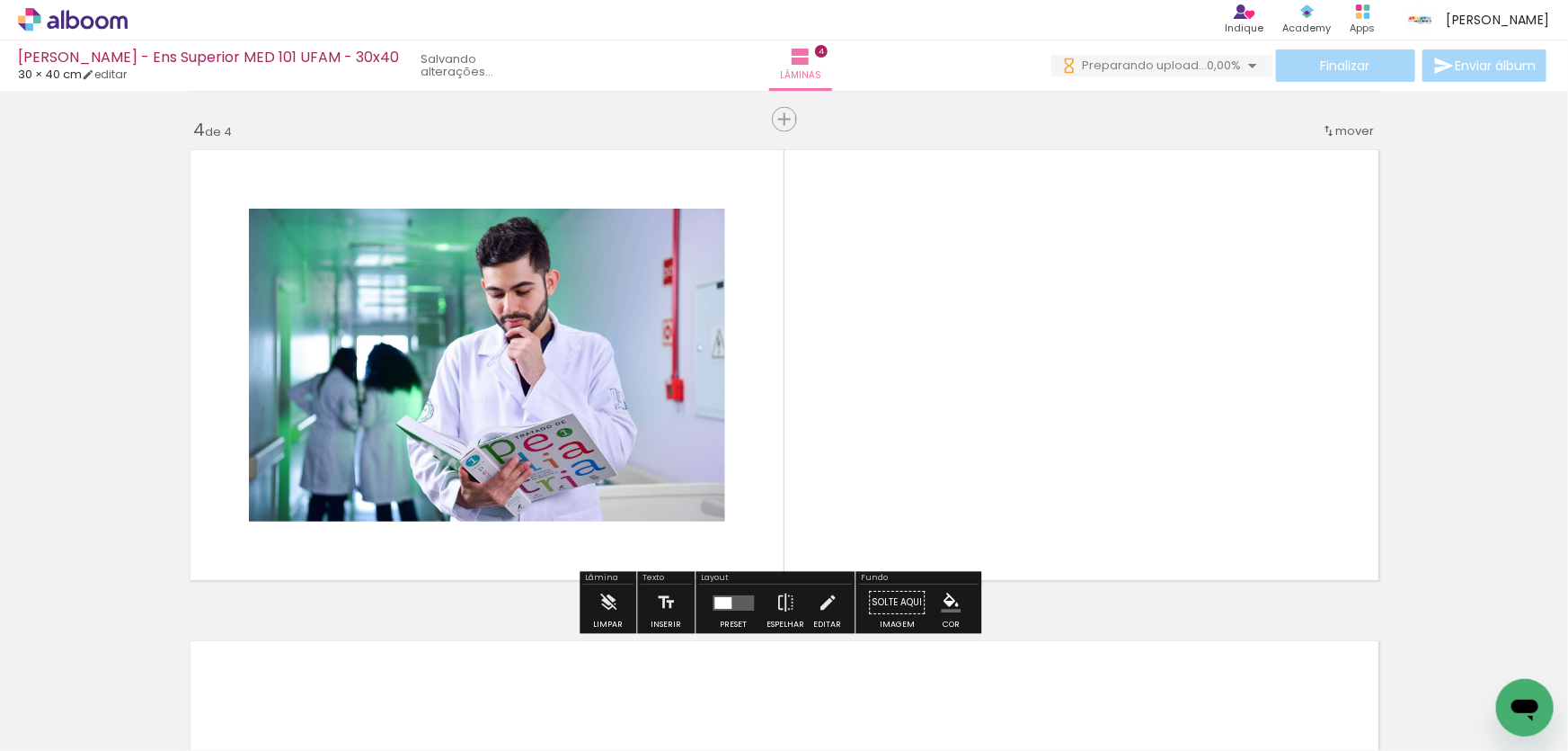
drag, startPoint x: 499, startPoint y: 602, endPoint x: 415, endPoint y: 669, distance: 107.4
click at [511, 568] on quentale-workspace at bounding box center [784, 375] width 1568 height 751
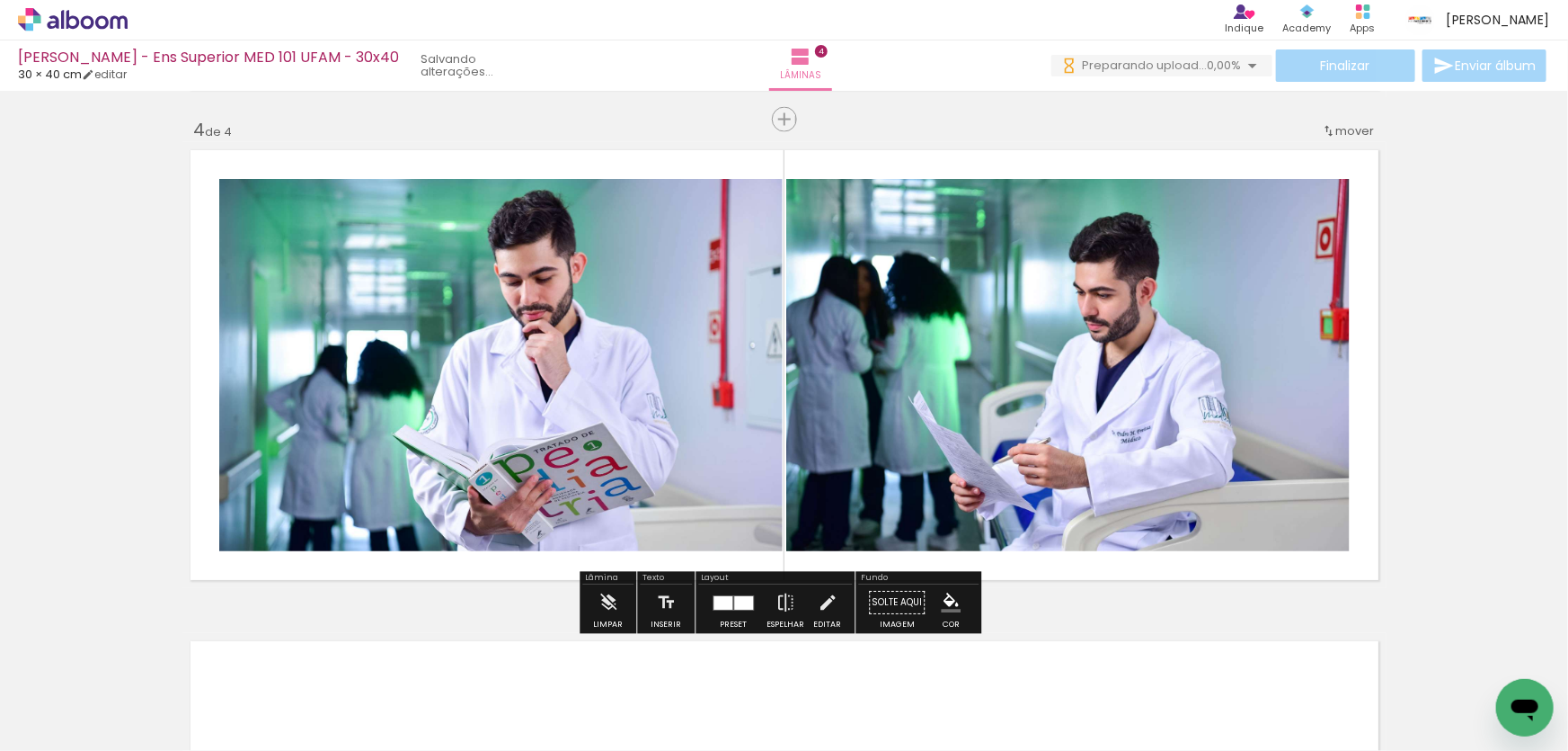
drag, startPoint x: 388, startPoint y: 691, endPoint x: 395, endPoint y: 699, distance: 10.6
click at [435, 585] on quentale-workspace at bounding box center [784, 375] width 1568 height 751
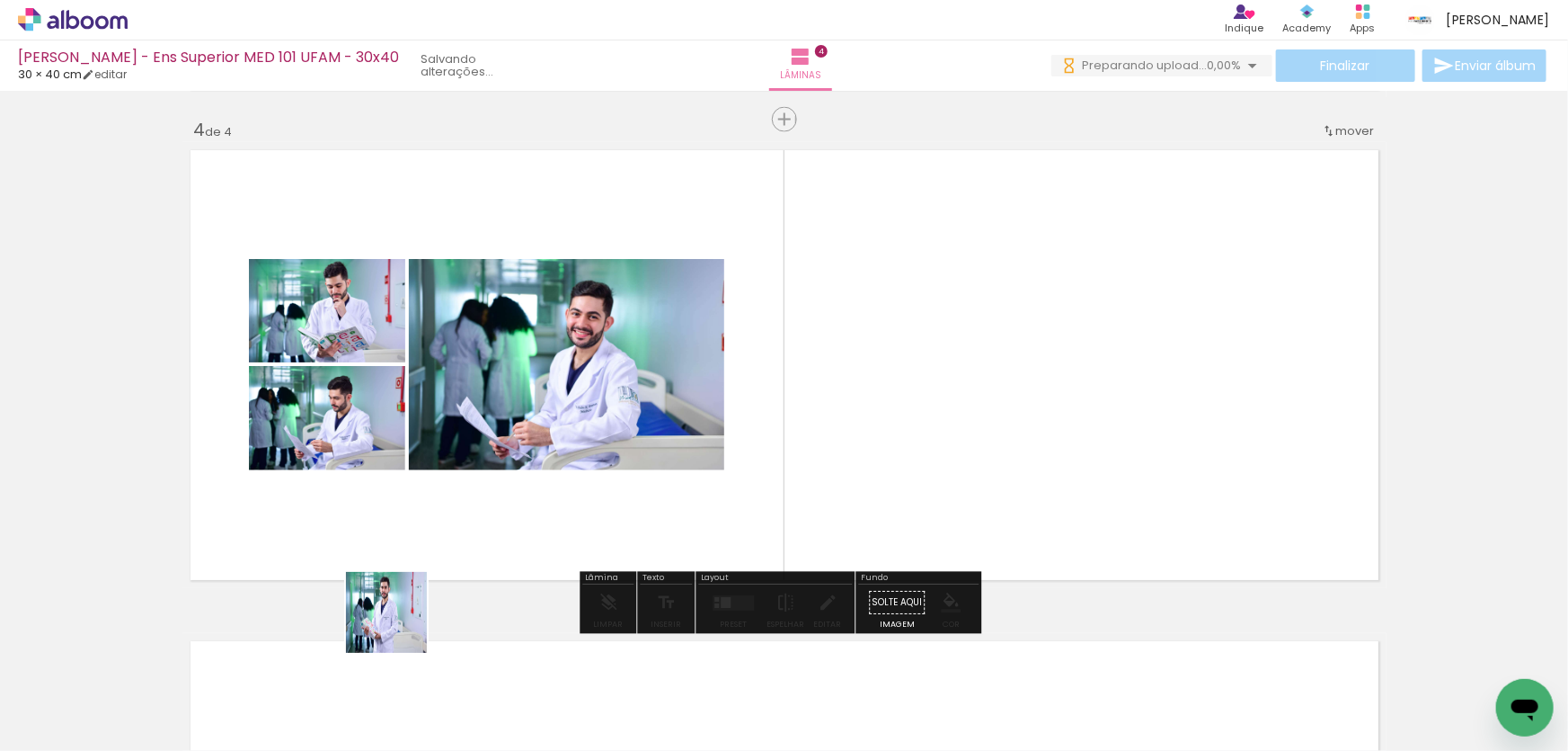
drag, startPoint x: 400, startPoint y: 626, endPoint x: 297, endPoint y: 683, distance: 117.7
click at [423, 531] on quentale-workspace at bounding box center [784, 375] width 1568 height 751
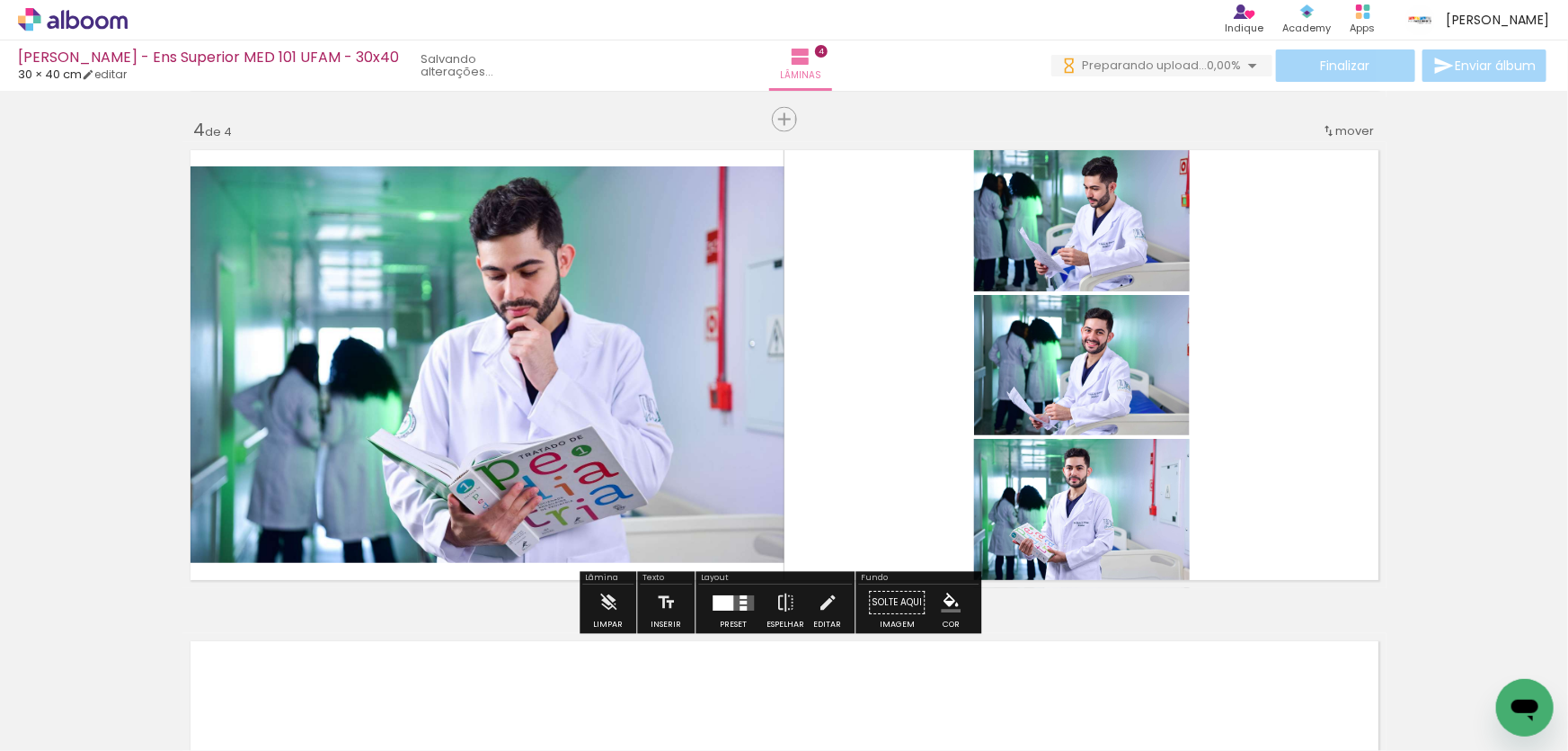
drag, startPoint x: 275, startPoint y: 693, endPoint x: 353, endPoint y: 550, distance: 162.9
click at [353, 550] on quentale-workspace at bounding box center [784, 375] width 1568 height 751
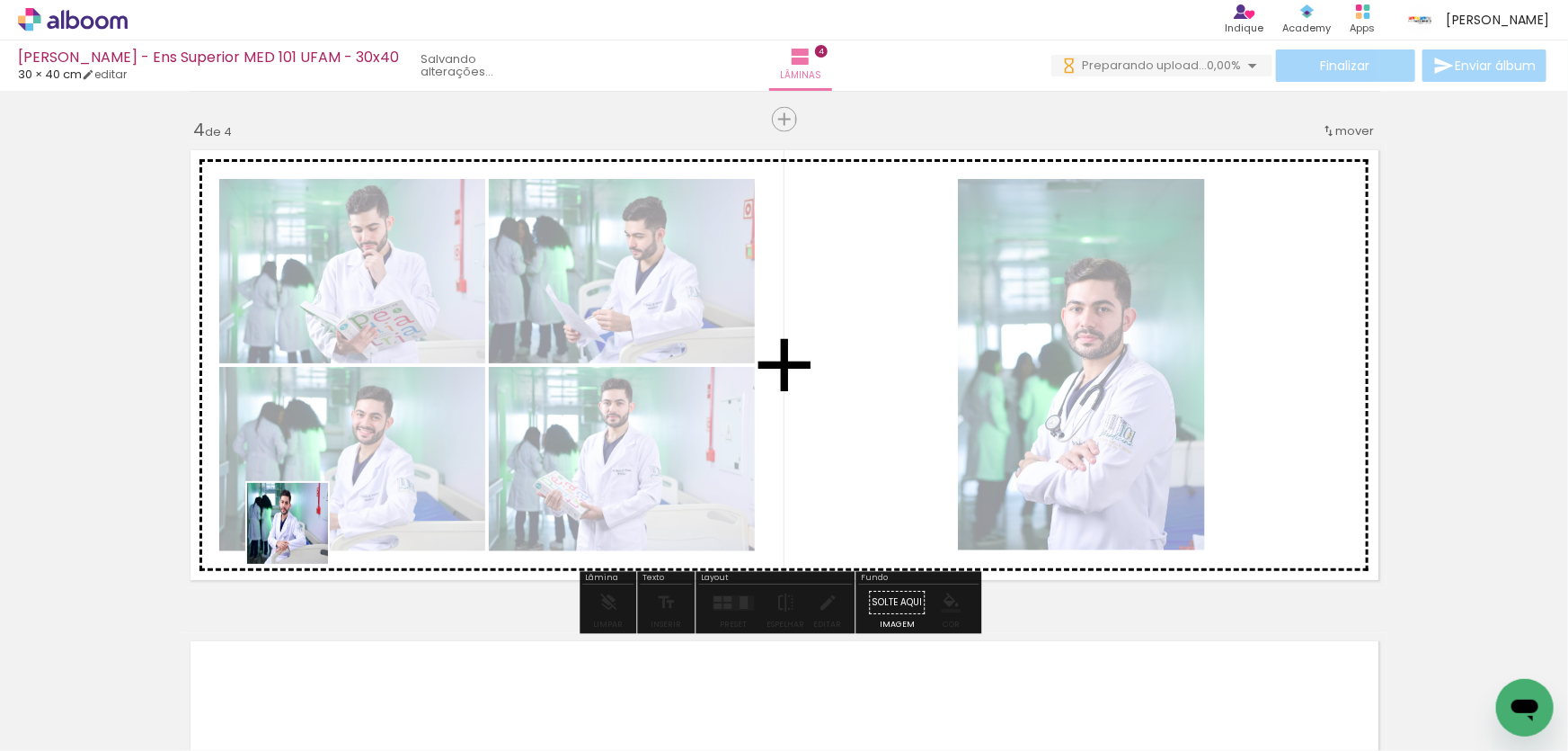
drag, startPoint x: 258, startPoint y: 581, endPoint x: 368, endPoint y: 507, distance: 132.6
click at [304, 535] on quentale-workspace at bounding box center [784, 375] width 1568 height 751
